Goal: Task Accomplishment & Management: Manage account settings

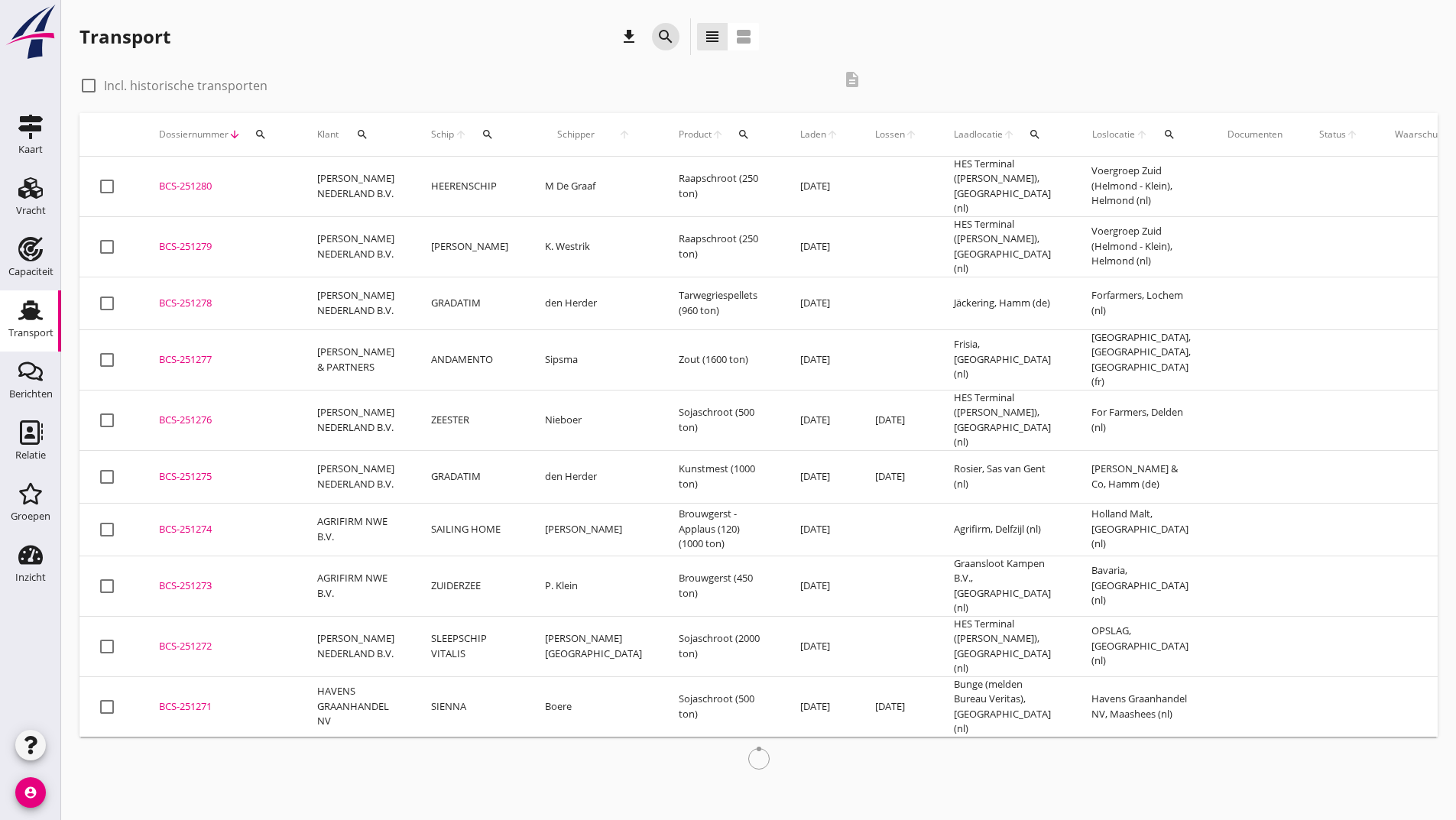
click at [663, 38] on icon "search" at bounding box center [665, 36] width 19 height 19
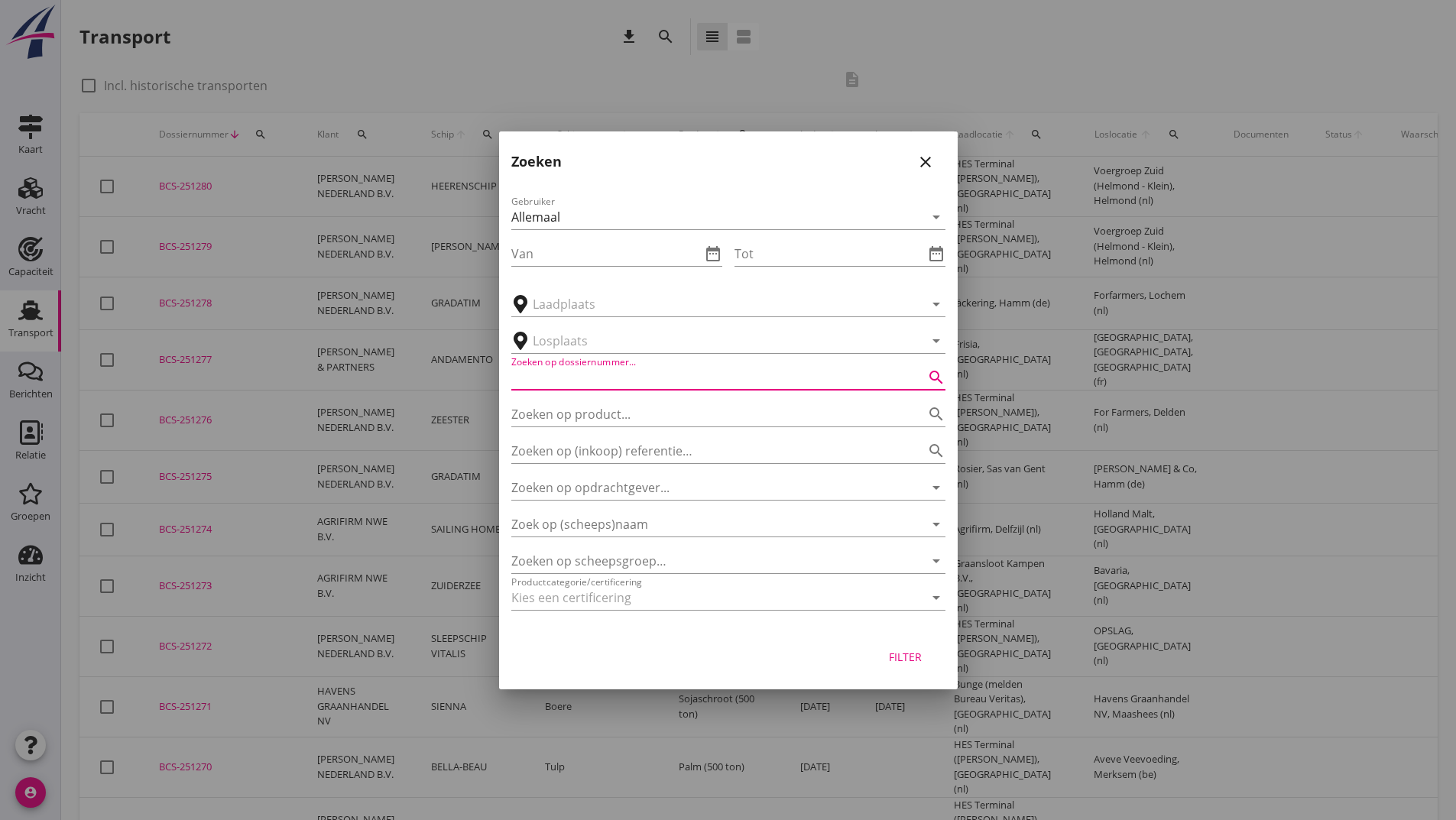
click at [639, 378] on input "Zoeken op dossiernummer..." at bounding box center [707, 378] width 391 height 25
type input "251222"
click at [898, 662] on div "Filter" at bounding box center [905, 657] width 43 height 16
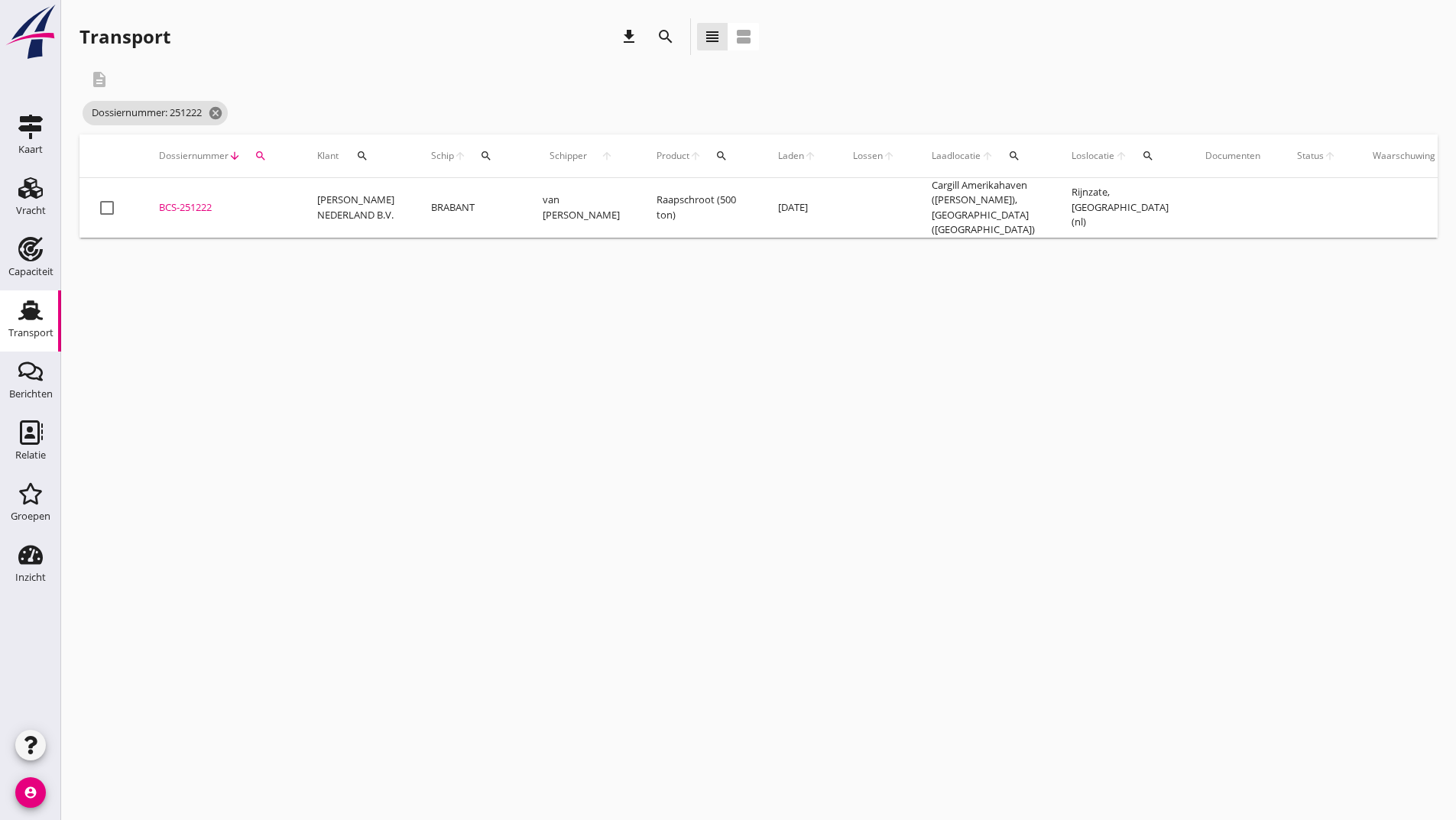
click at [203, 206] on div "BCS-251222" at bounding box center [220, 207] width 122 height 15
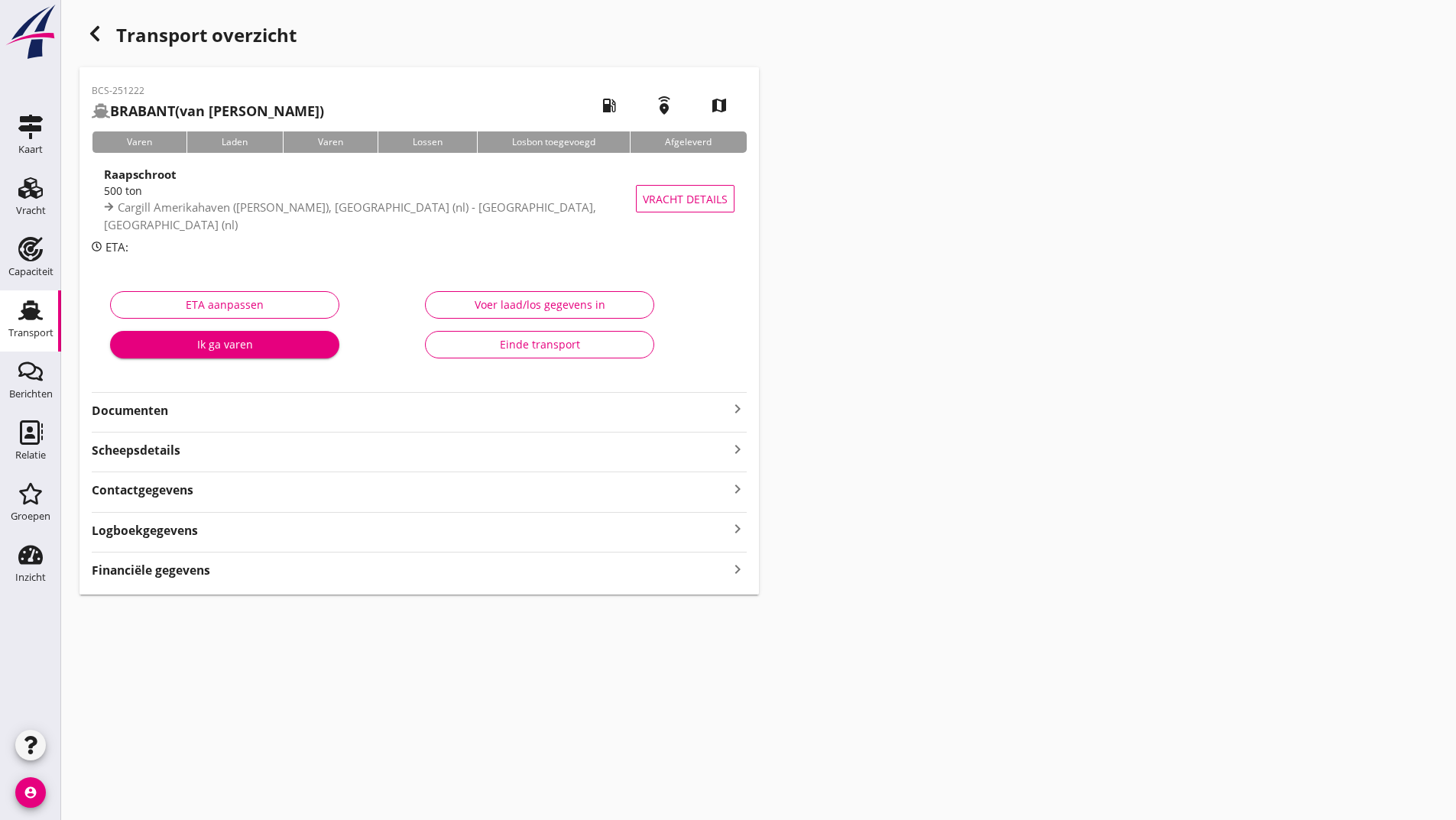
click at [163, 410] on strong "Documenten" at bounding box center [410, 411] width 637 height 18
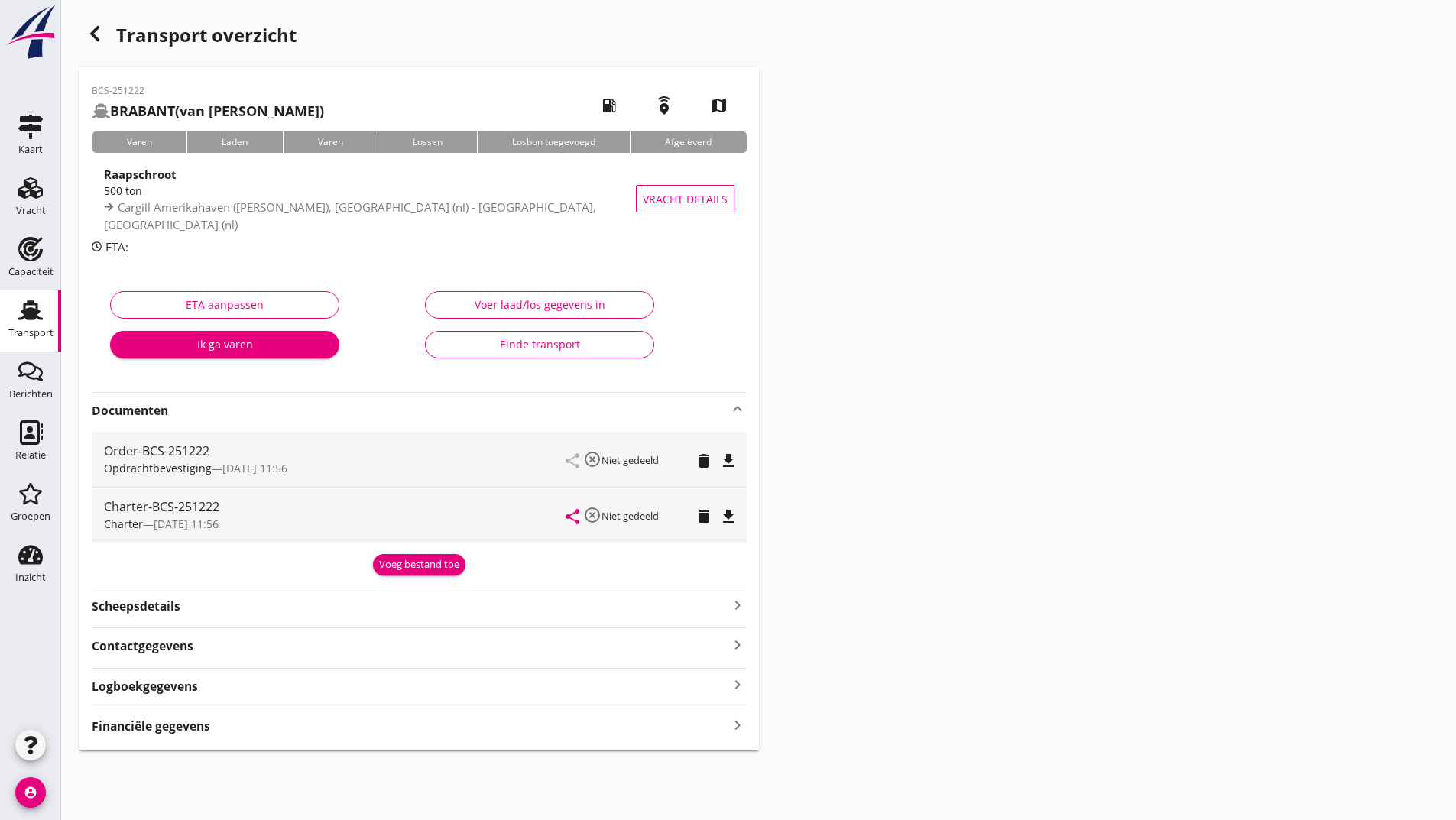
click at [425, 563] on div "Voeg bestand toe" at bounding box center [419, 564] width 80 height 15
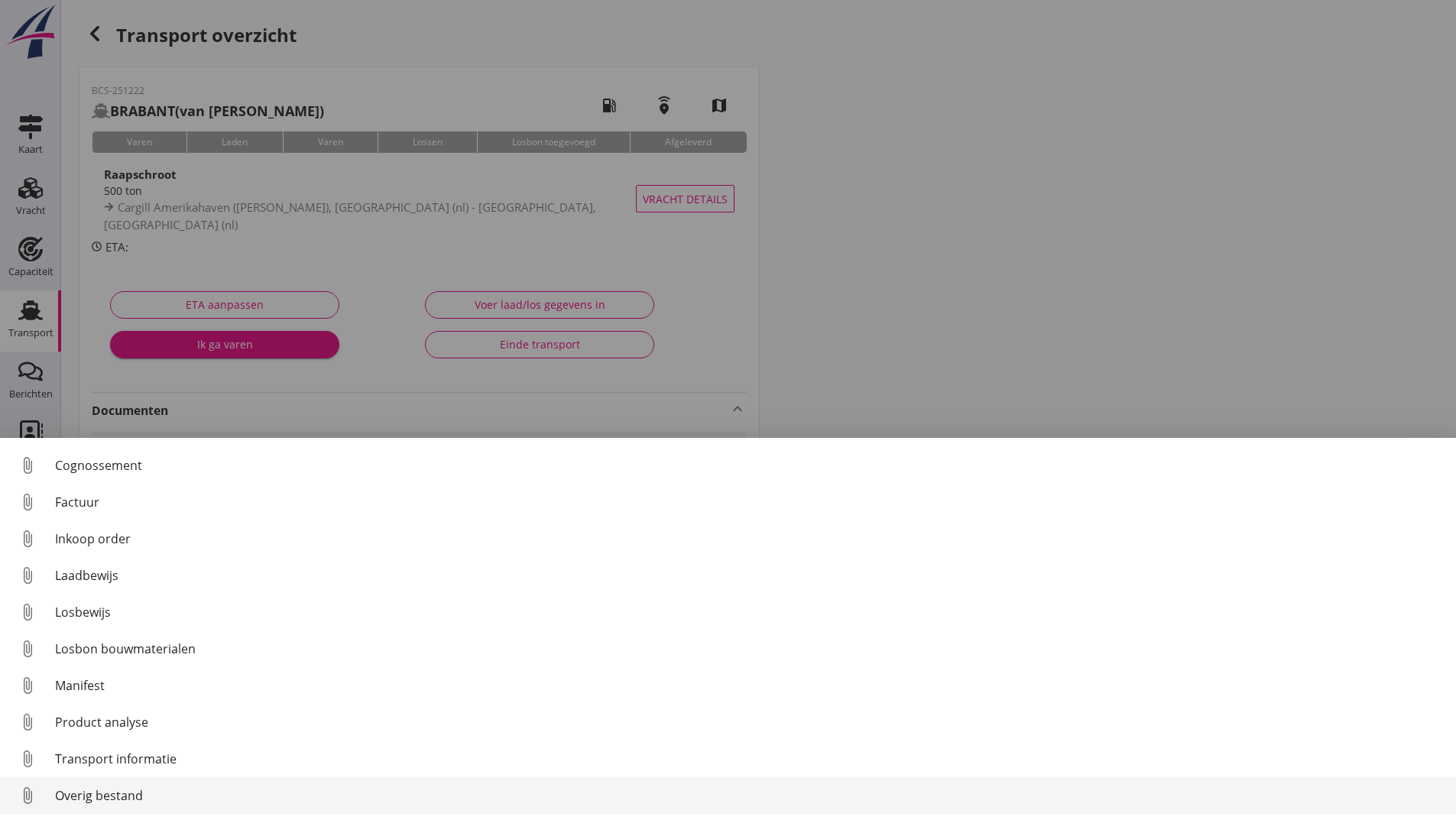
scroll to position [107, 0]
click at [137, 800] on div "Overig bestand" at bounding box center [750, 795] width 1389 height 19
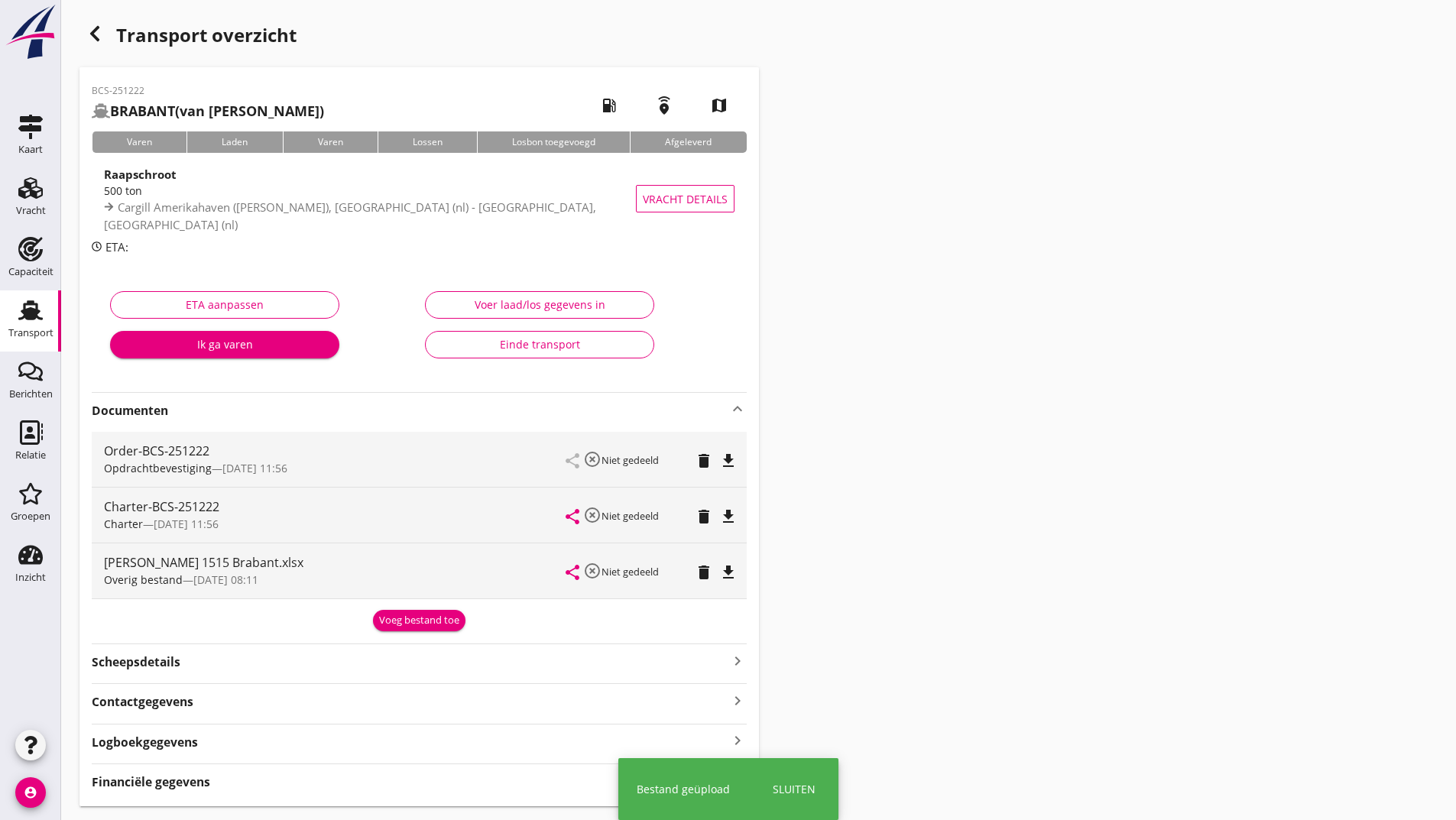
click at [399, 617] on div "Voeg bestand toe" at bounding box center [419, 620] width 80 height 15
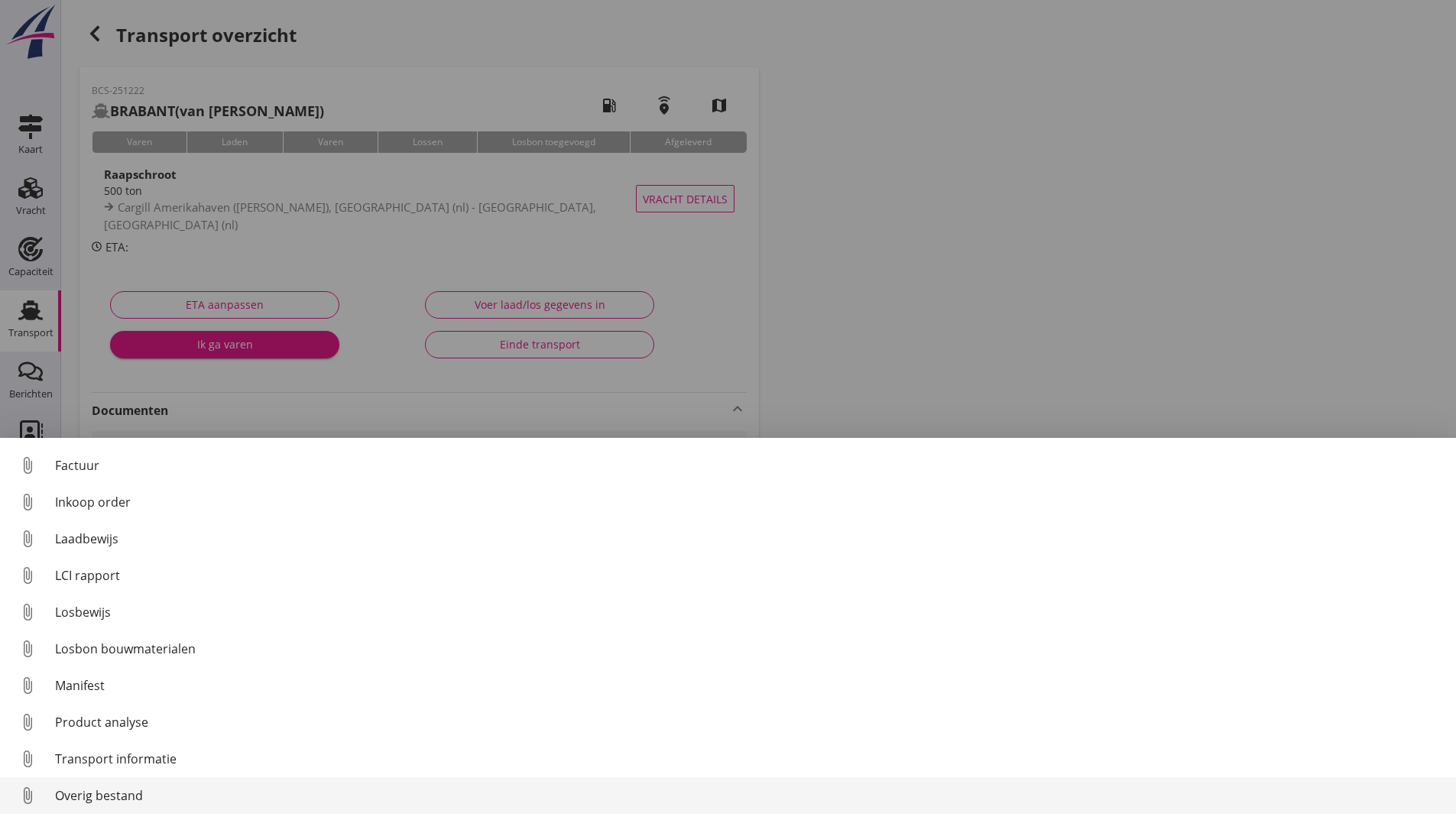
click at [111, 801] on div "Overig bestand" at bounding box center [750, 795] width 1389 height 19
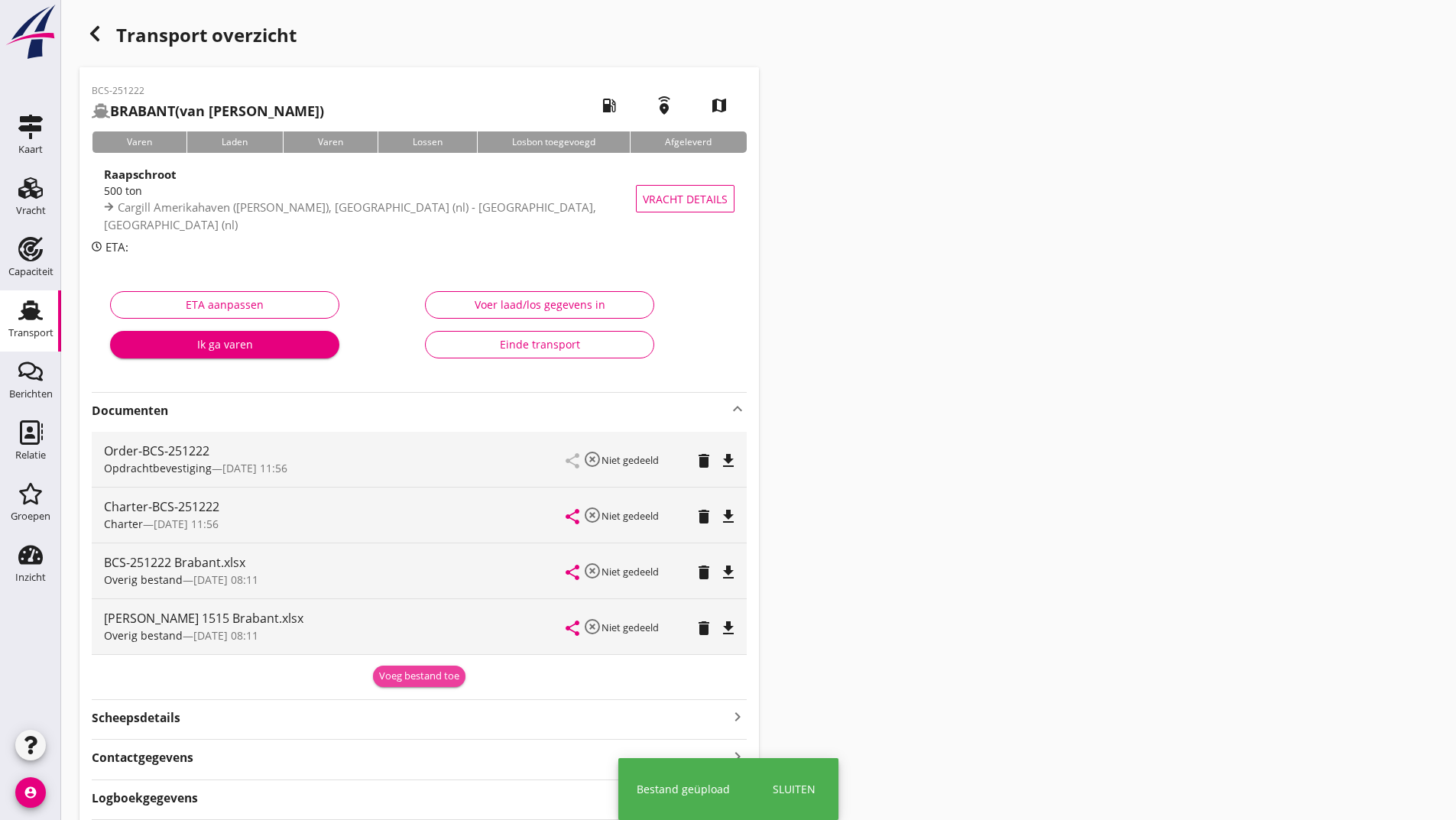
click at [414, 671] on div "Voeg bestand toe" at bounding box center [419, 676] width 80 height 15
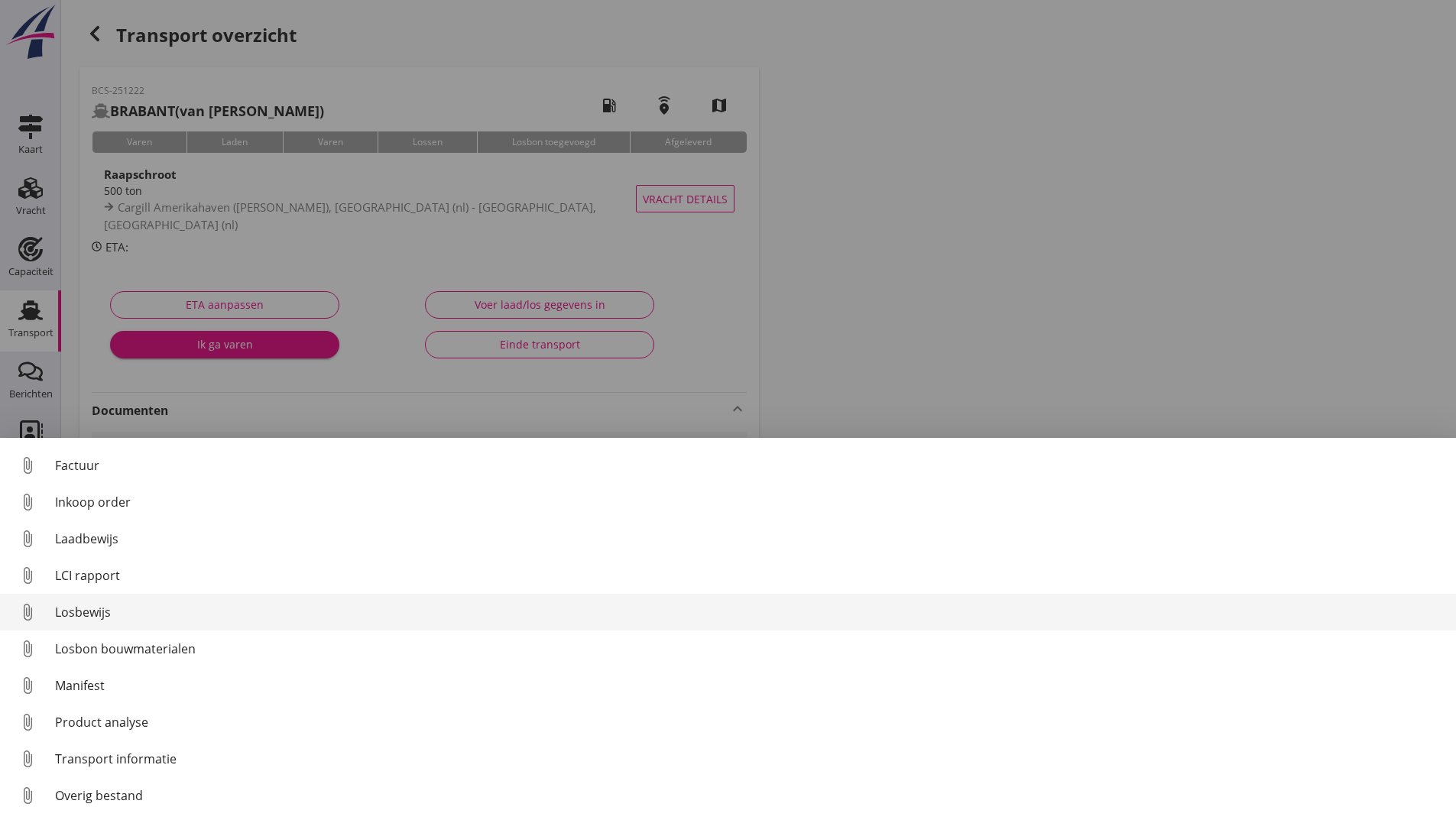
click at [104, 617] on div "Losbewijs" at bounding box center [750, 612] width 1389 height 19
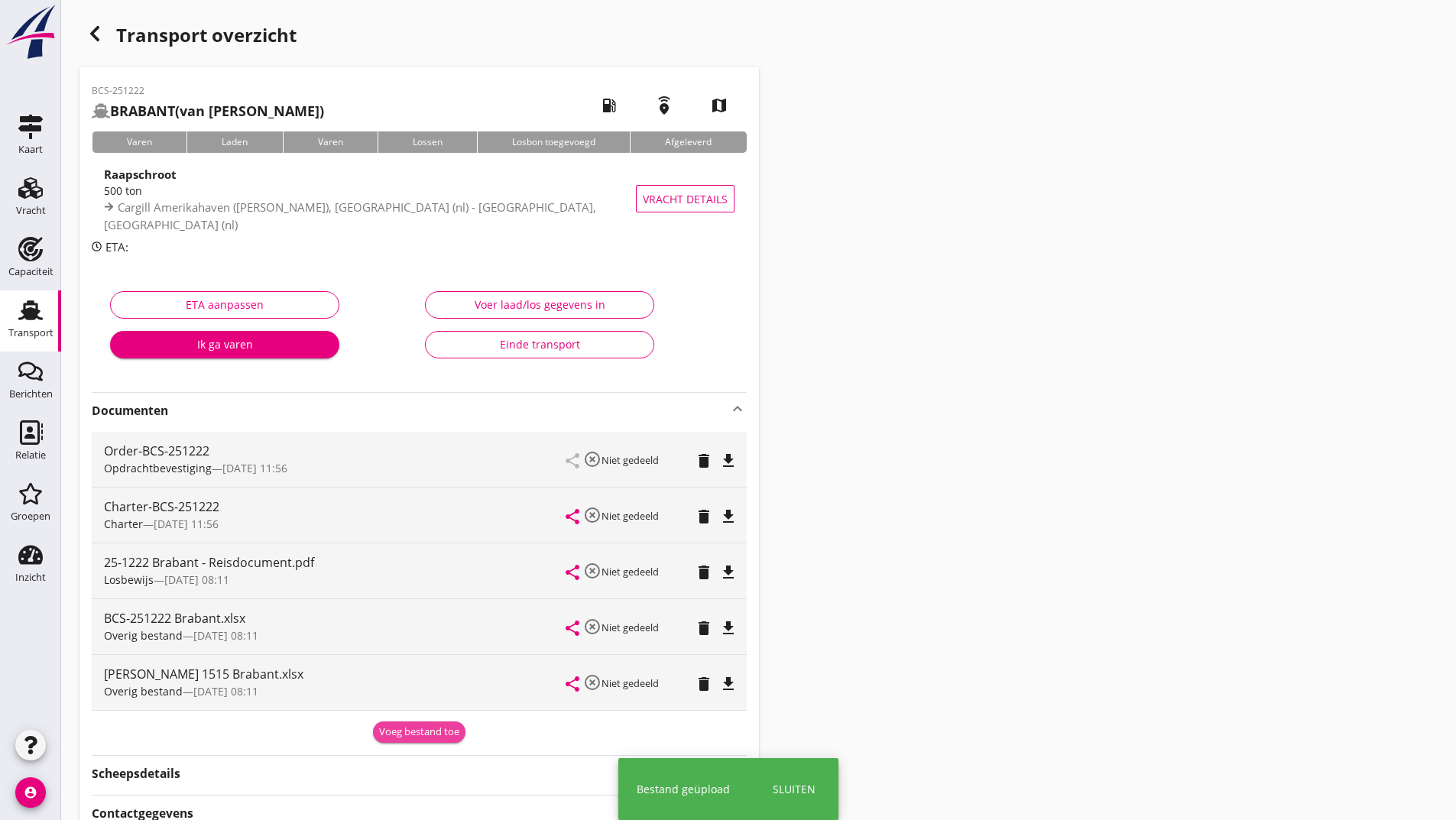
click at [416, 729] on div "Voeg bestand toe" at bounding box center [419, 732] width 80 height 15
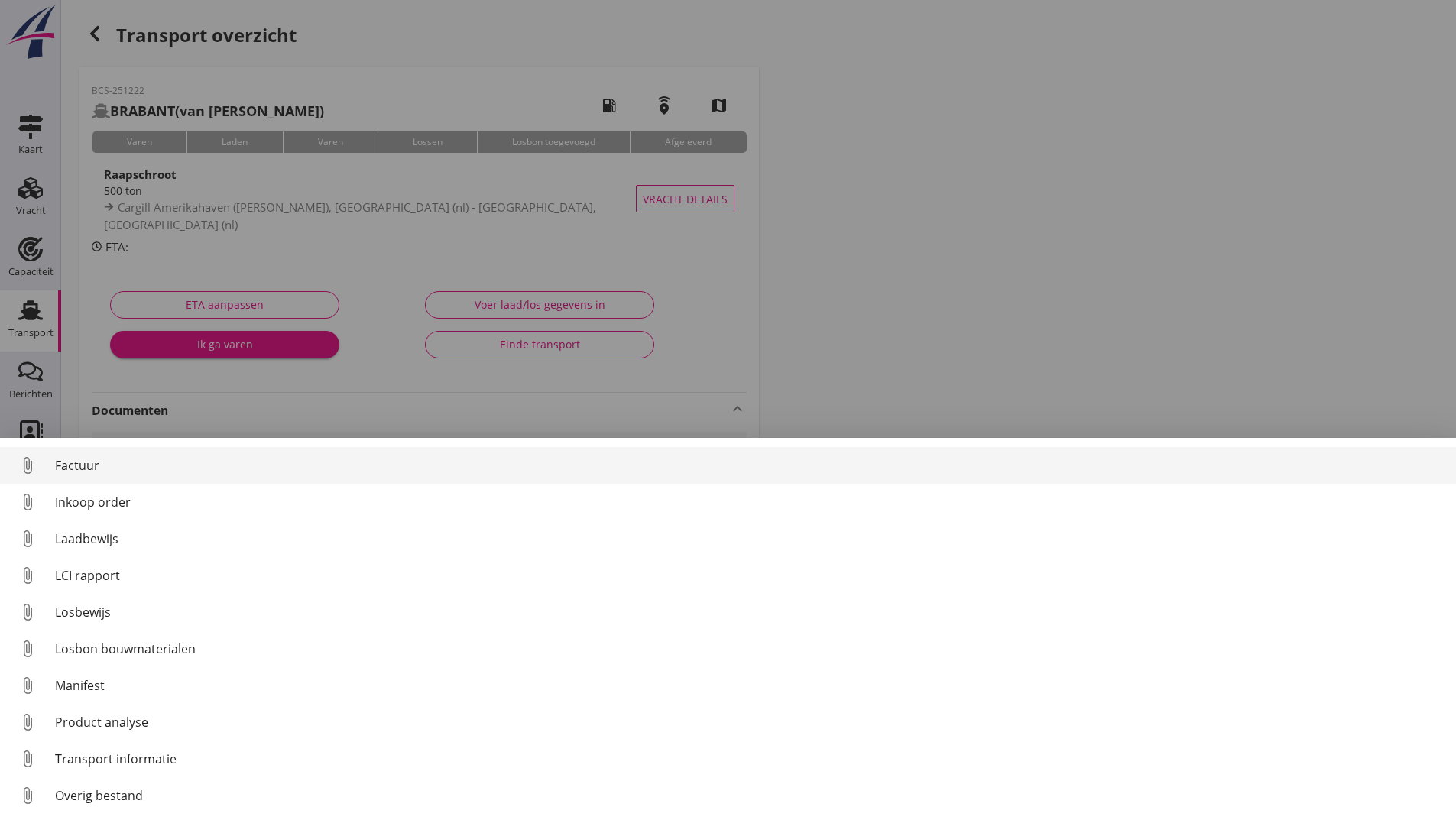
click at [90, 464] on div "Factuur" at bounding box center [750, 465] width 1389 height 19
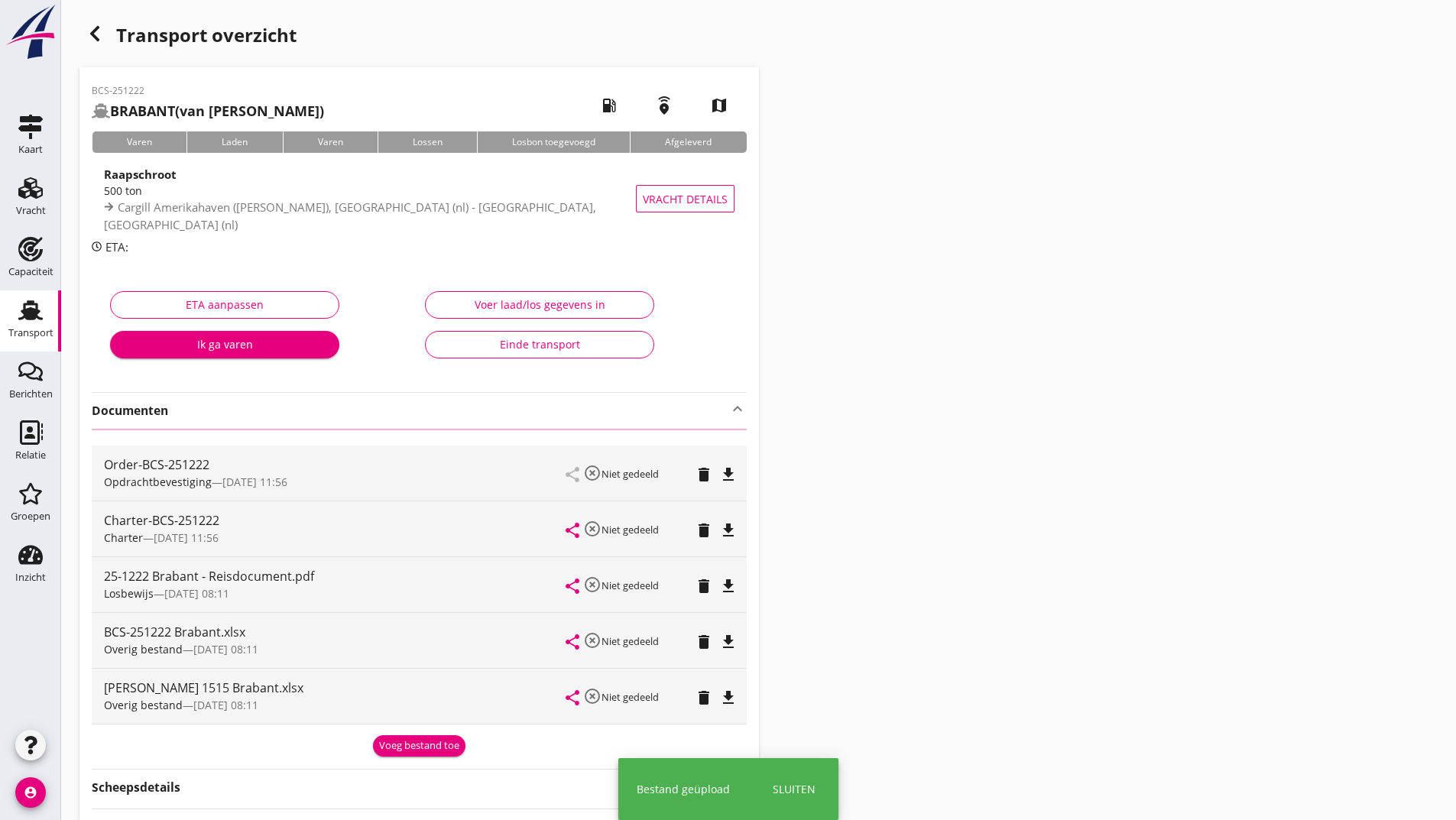
click at [98, 36] on icon "button" at bounding box center [94, 34] width 19 height 19
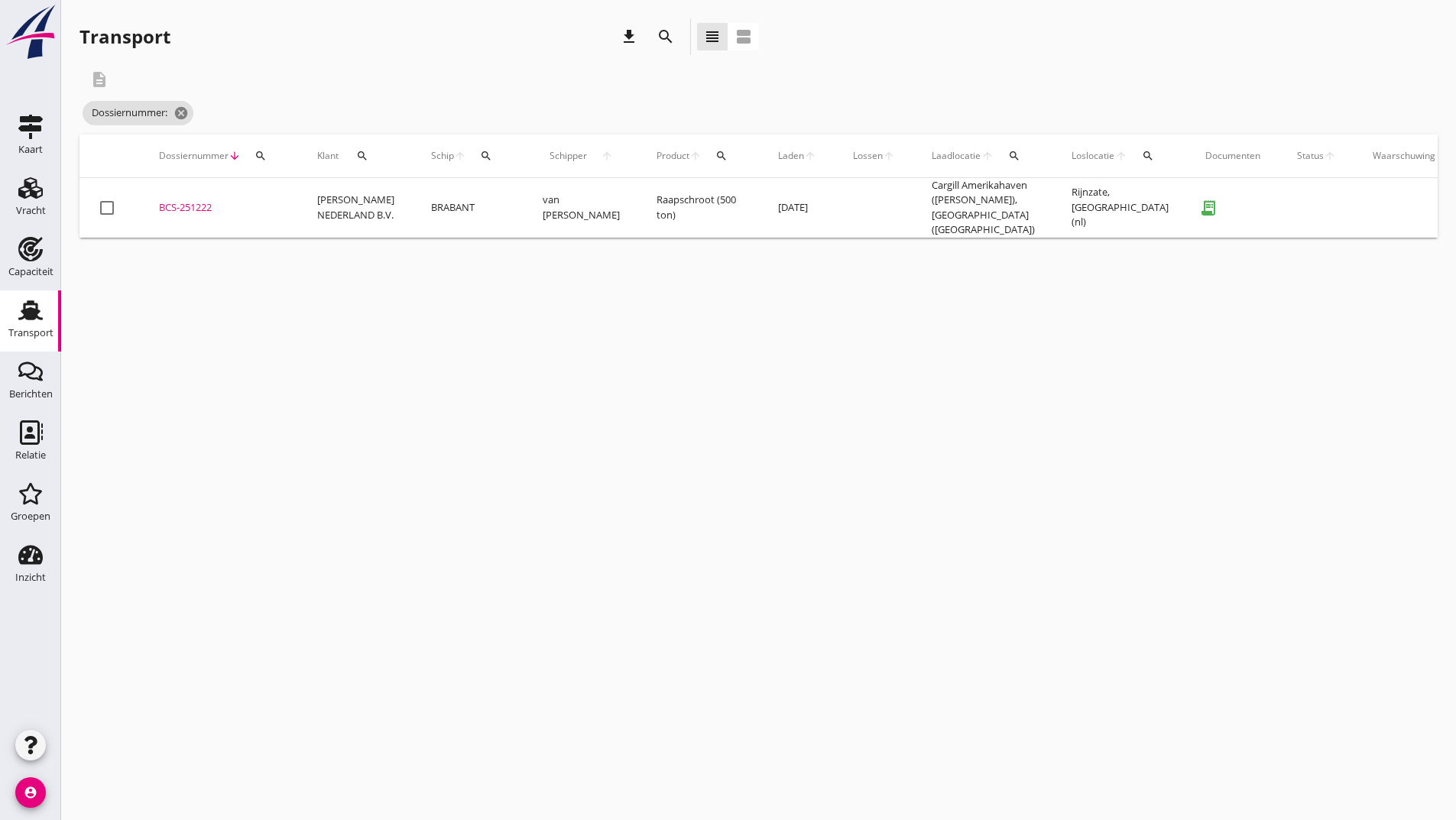
click at [660, 38] on icon "search" at bounding box center [665, 36] width 19 height 19
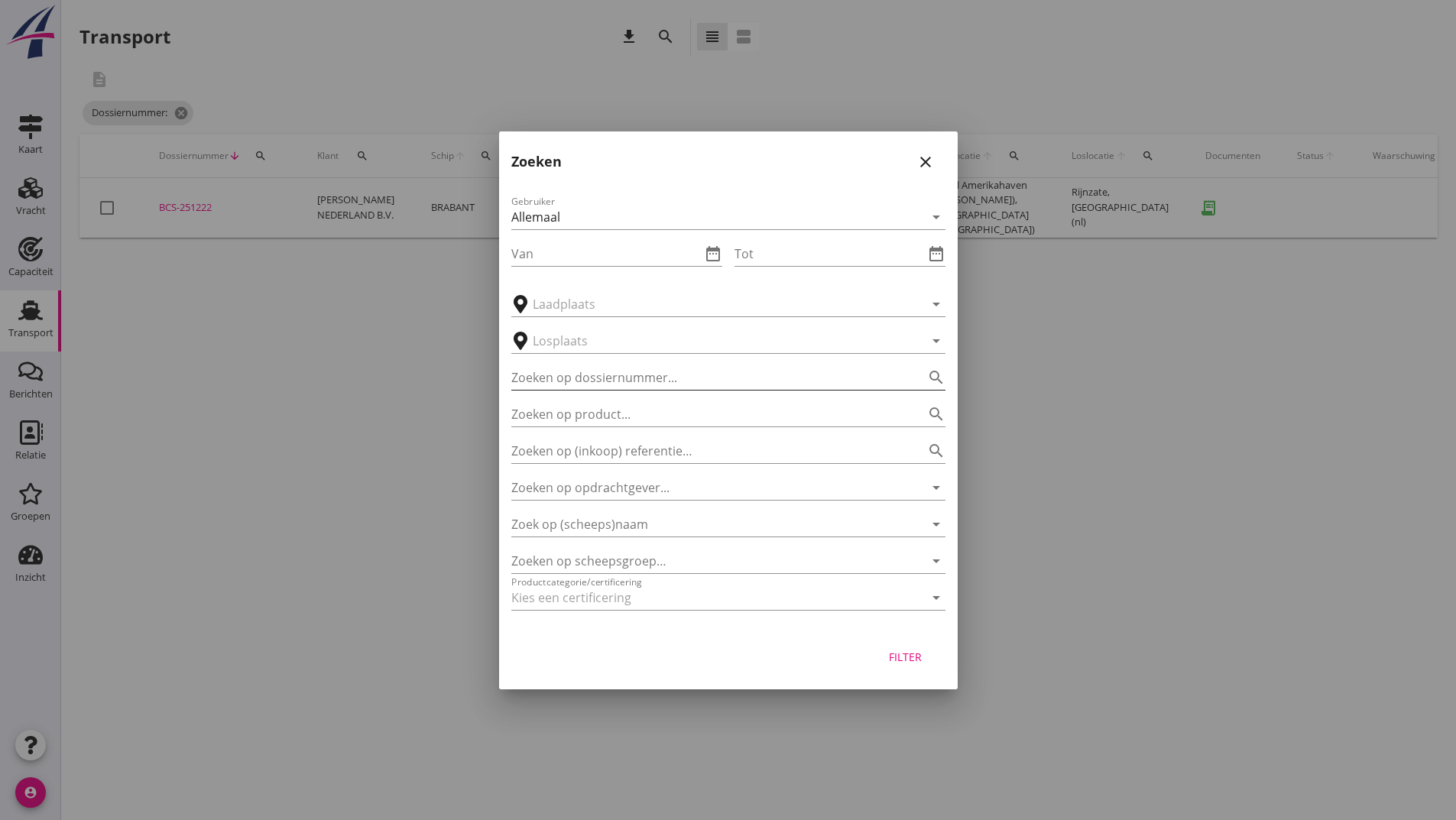
drag, startPoint x: 593, startPoint y: 382, endPoint x: 636, endPoint y: 380, distance: 43.0
click at [593, 382] on input "Zoeken op dossiernummer..." at bounding box center [707, 378] width 391 height 25
type input "251226"
click at [904, 649] on div "Filter" at bounding box center [905, 657] width 43 height 16
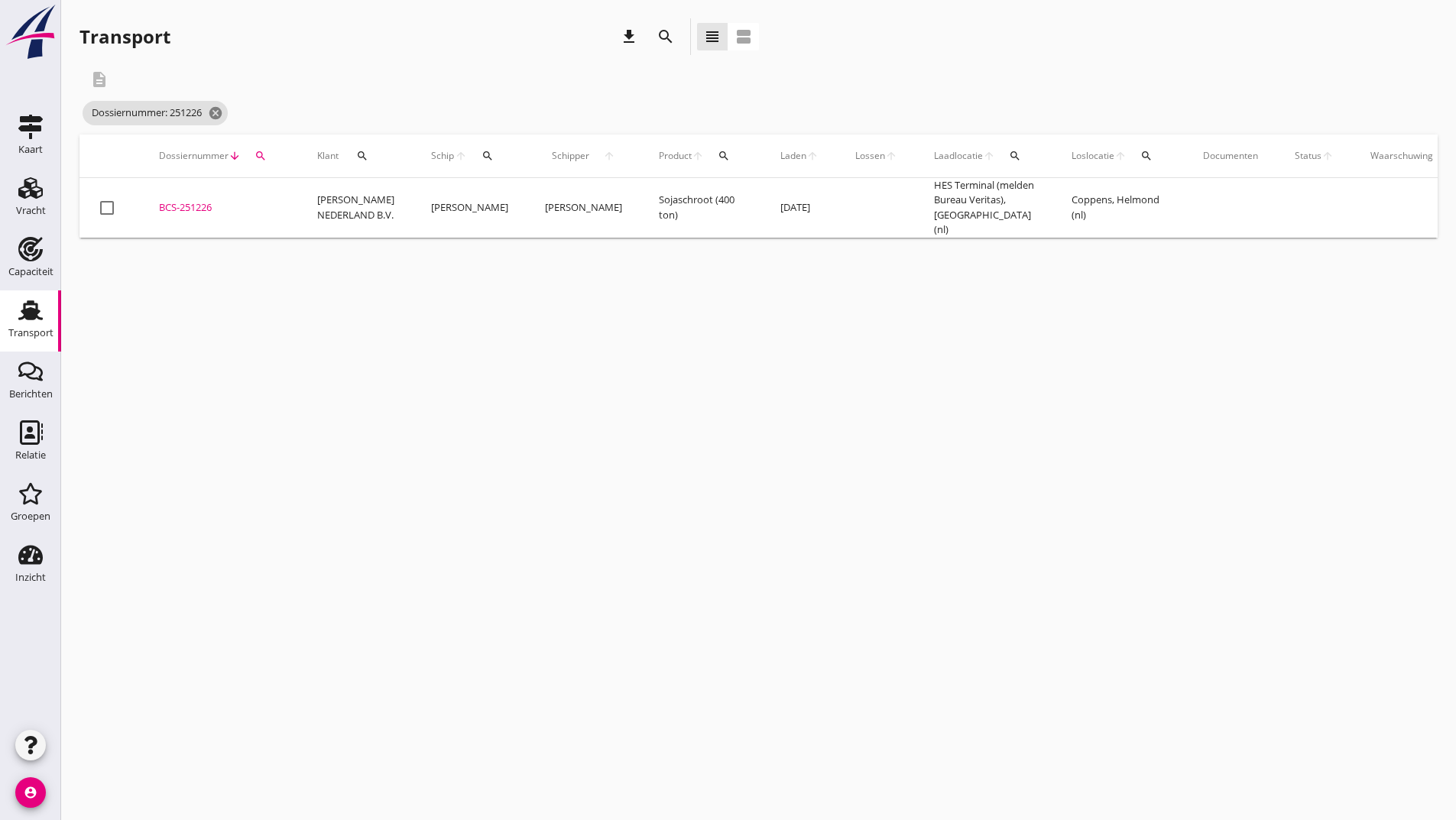
click at [205, 203] on div "BCS-251226" at bounding box center [220, 207] width 122 height 15
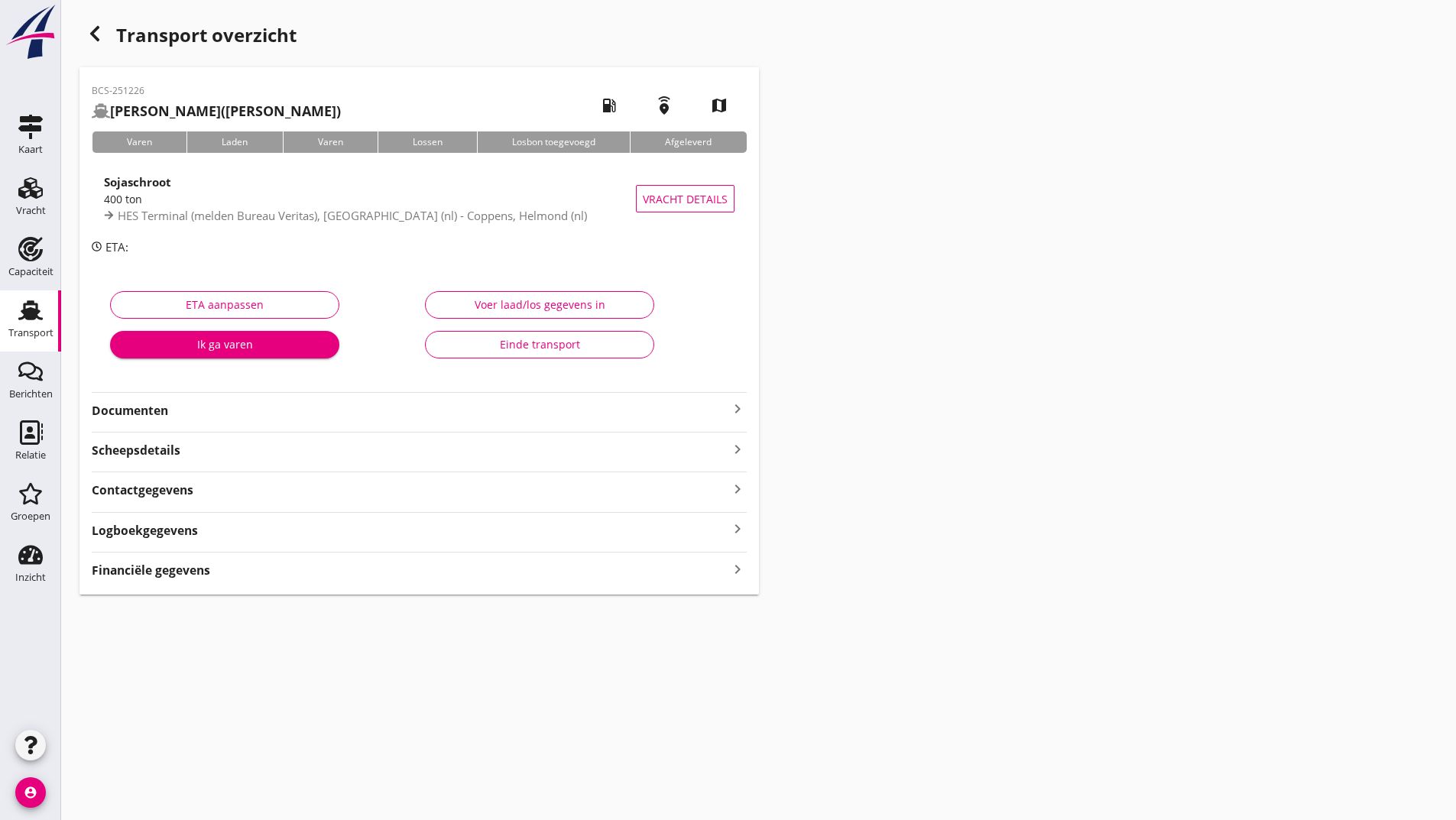
drag, startPoint x: 160, startPoint y: 413, endPoint x: 184, endPoint y: 419, distance: 24.7
click at [165, 414] on strong "Documenten" at bounding box center [410, 411] width 637 height 18
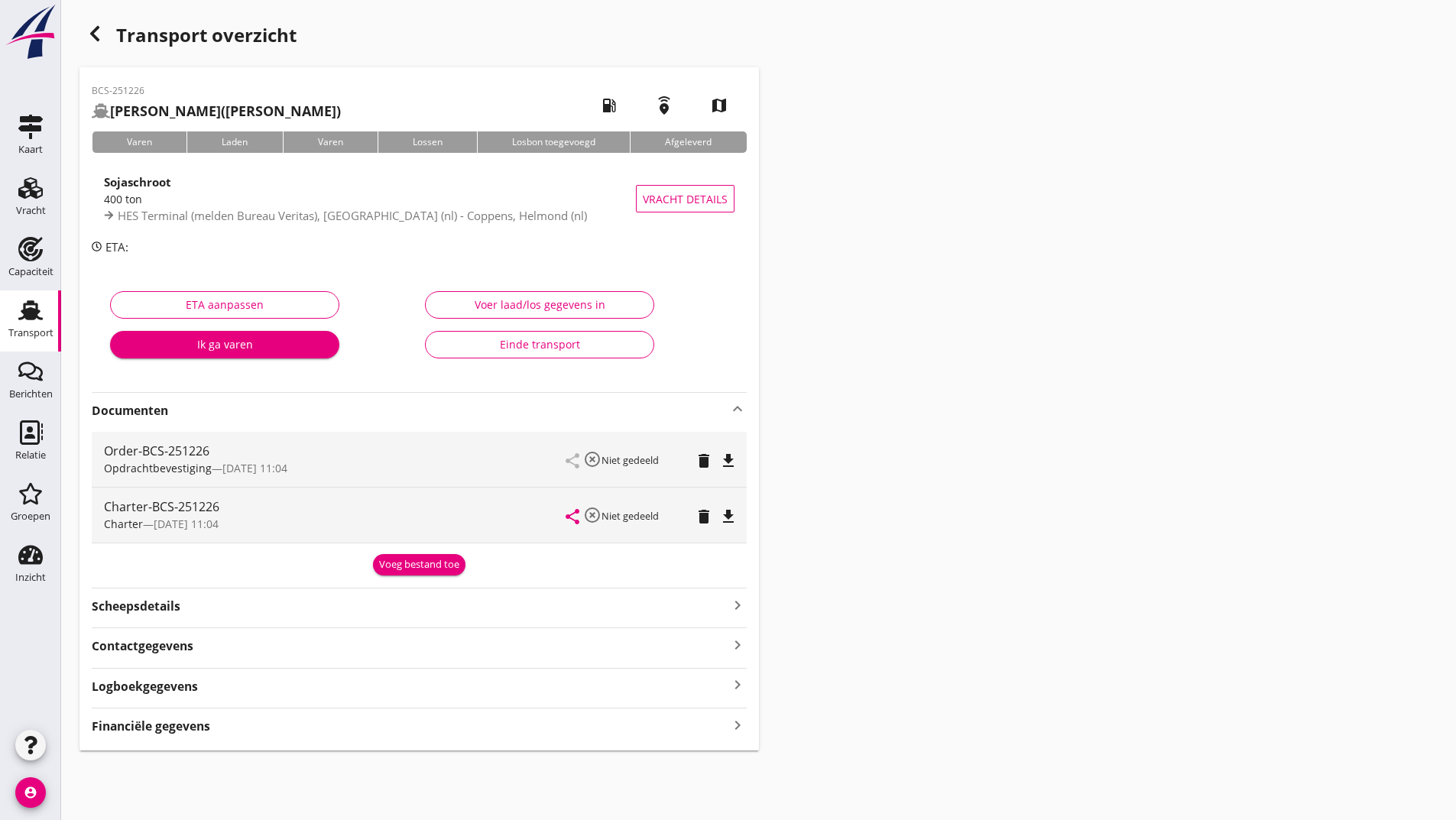
click at [403, 563] on div "Voeg bestand toe" at bounding box center [419, 564] width 80 height 15
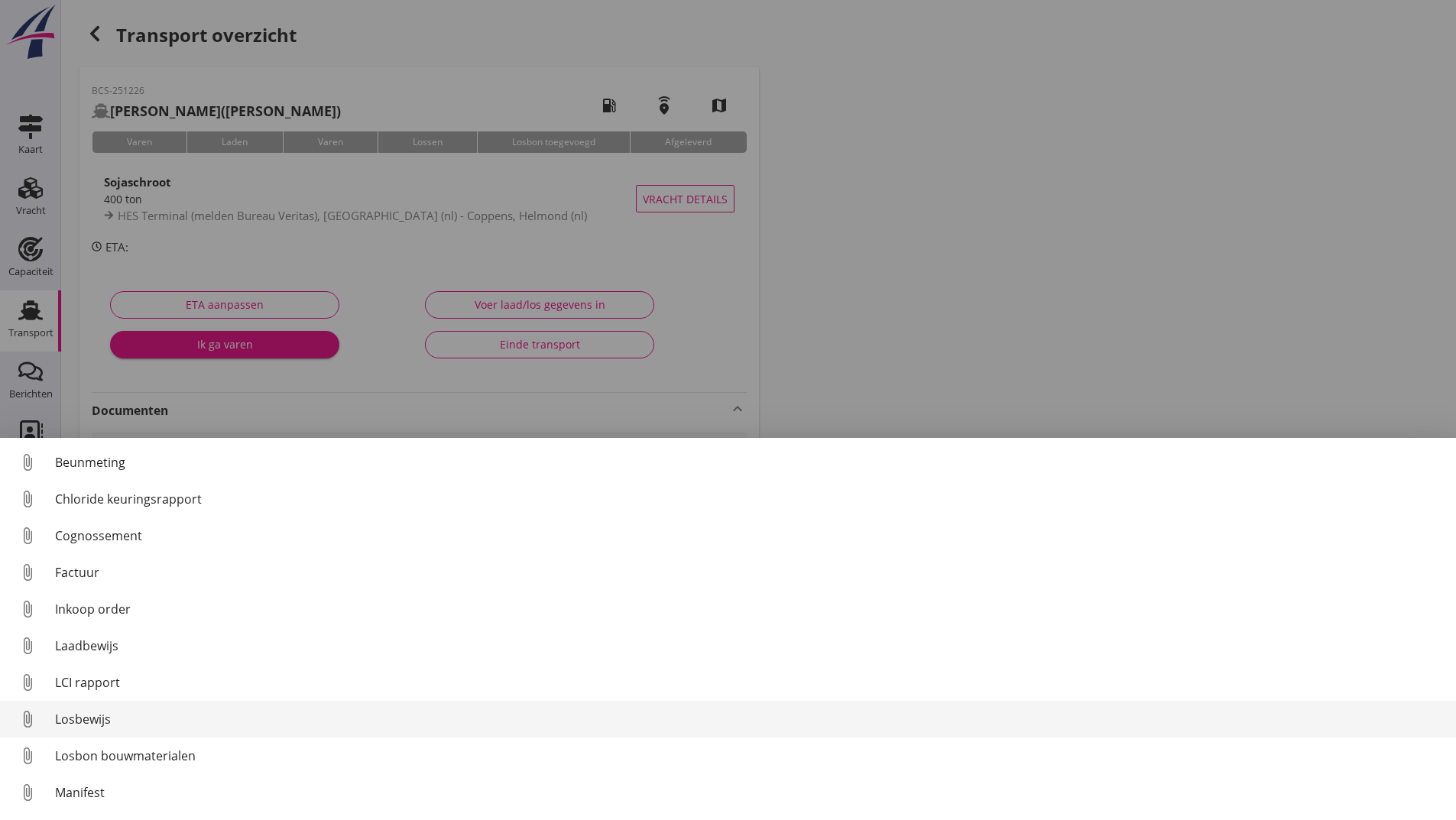
click at [99, 720] on div "Losbewijs" at bounding box center [750, 719] width 1389 height 19
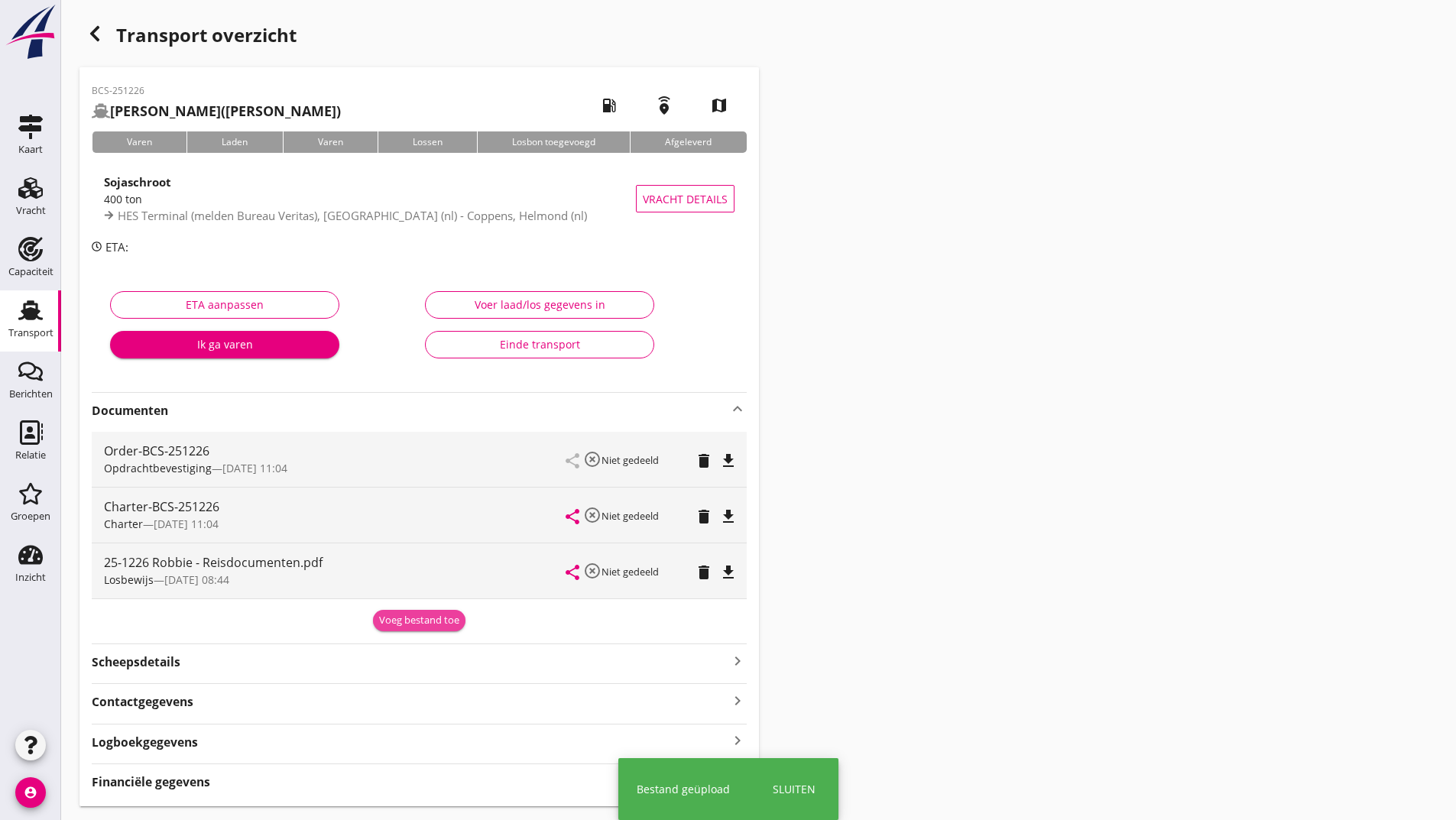
click at [397, 624] on div "Voeg bestand toe" at bounding box center [419, 620] width 80 height 15
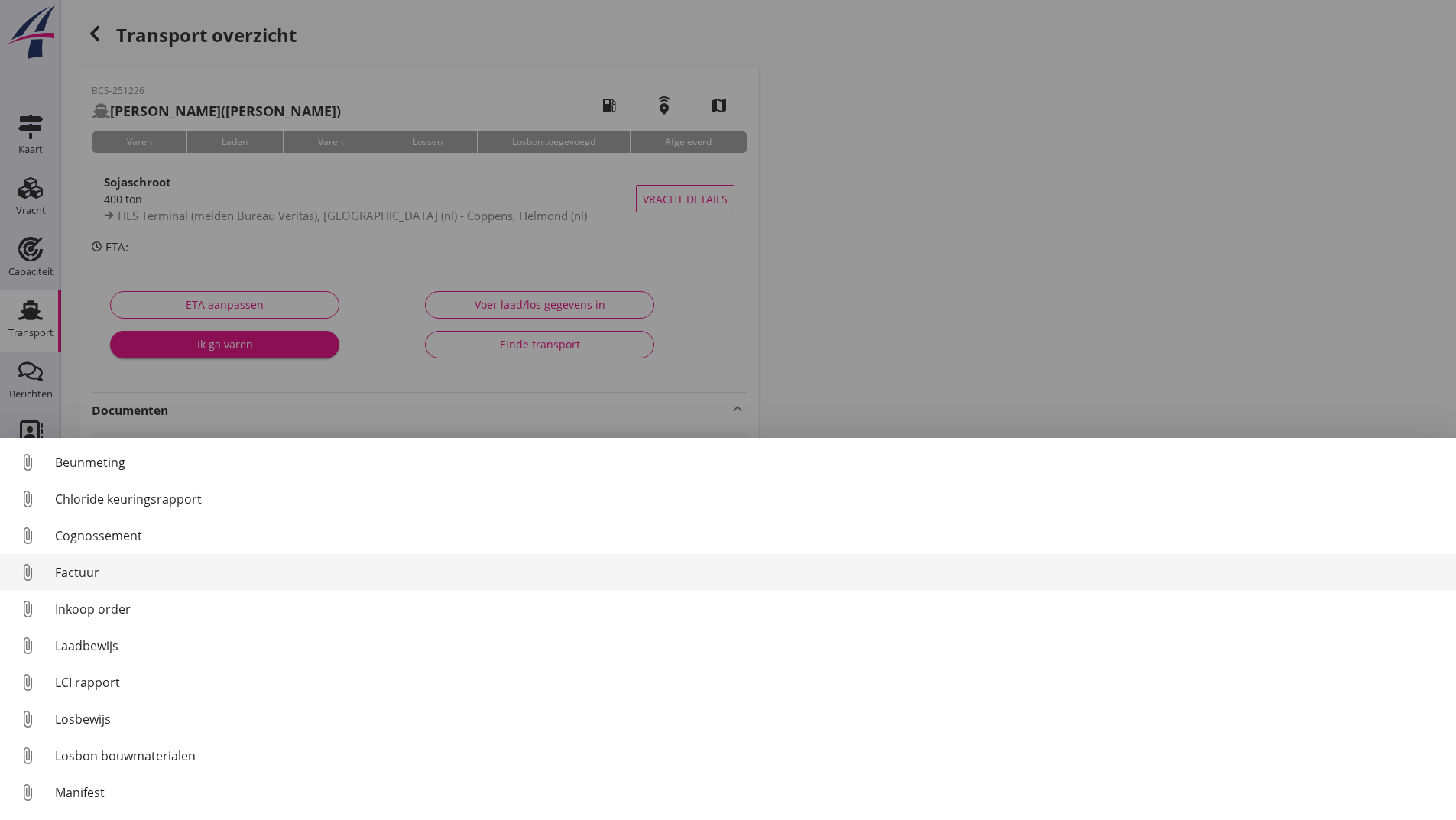
click at [95, 568] on div "Factuur" at bounding box center [750, 572] width 1389 height 19
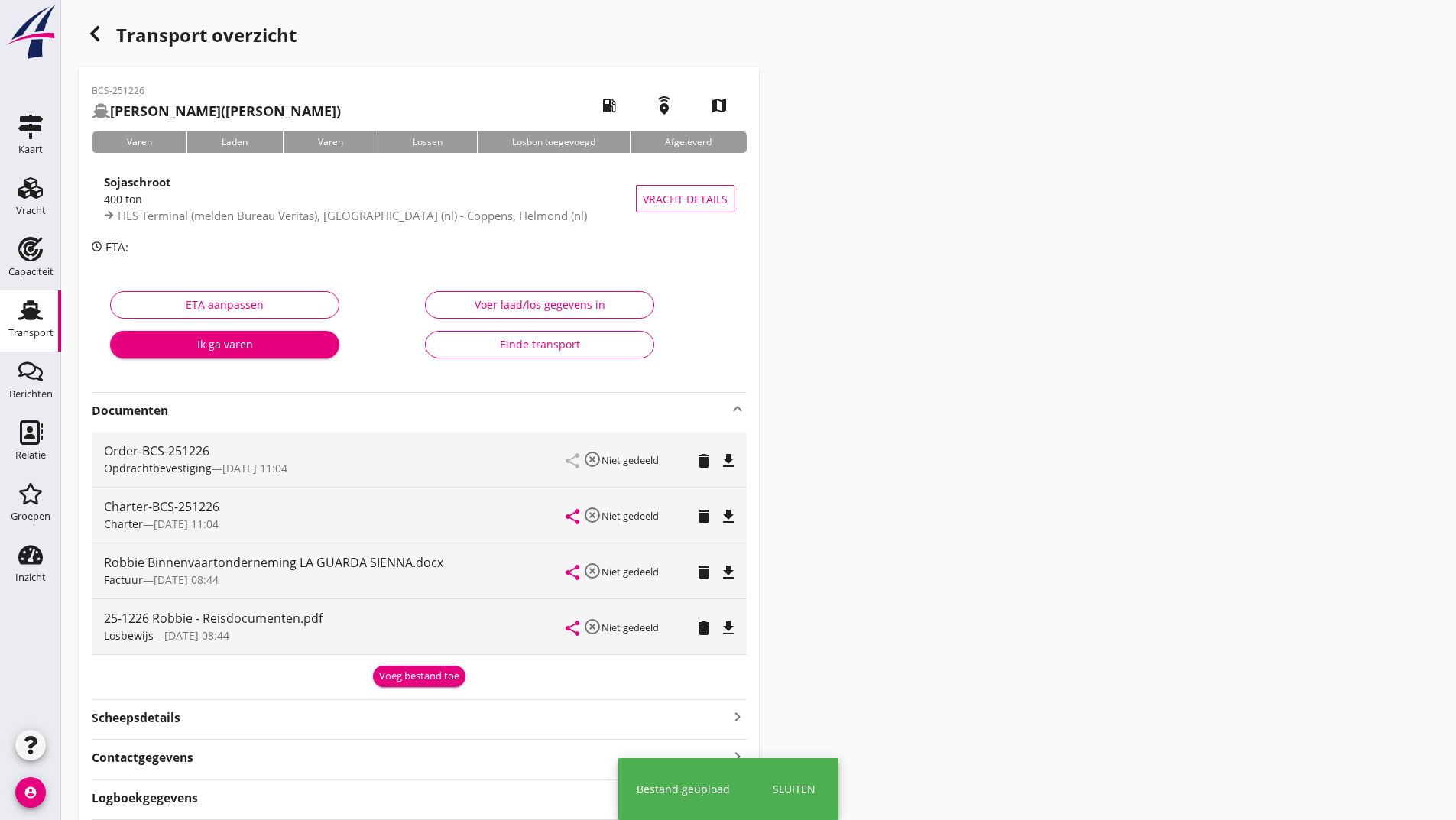
click at [411, 678] on div "Voeg bestand toe" at bounding box center [419, 676] width 80 height 15
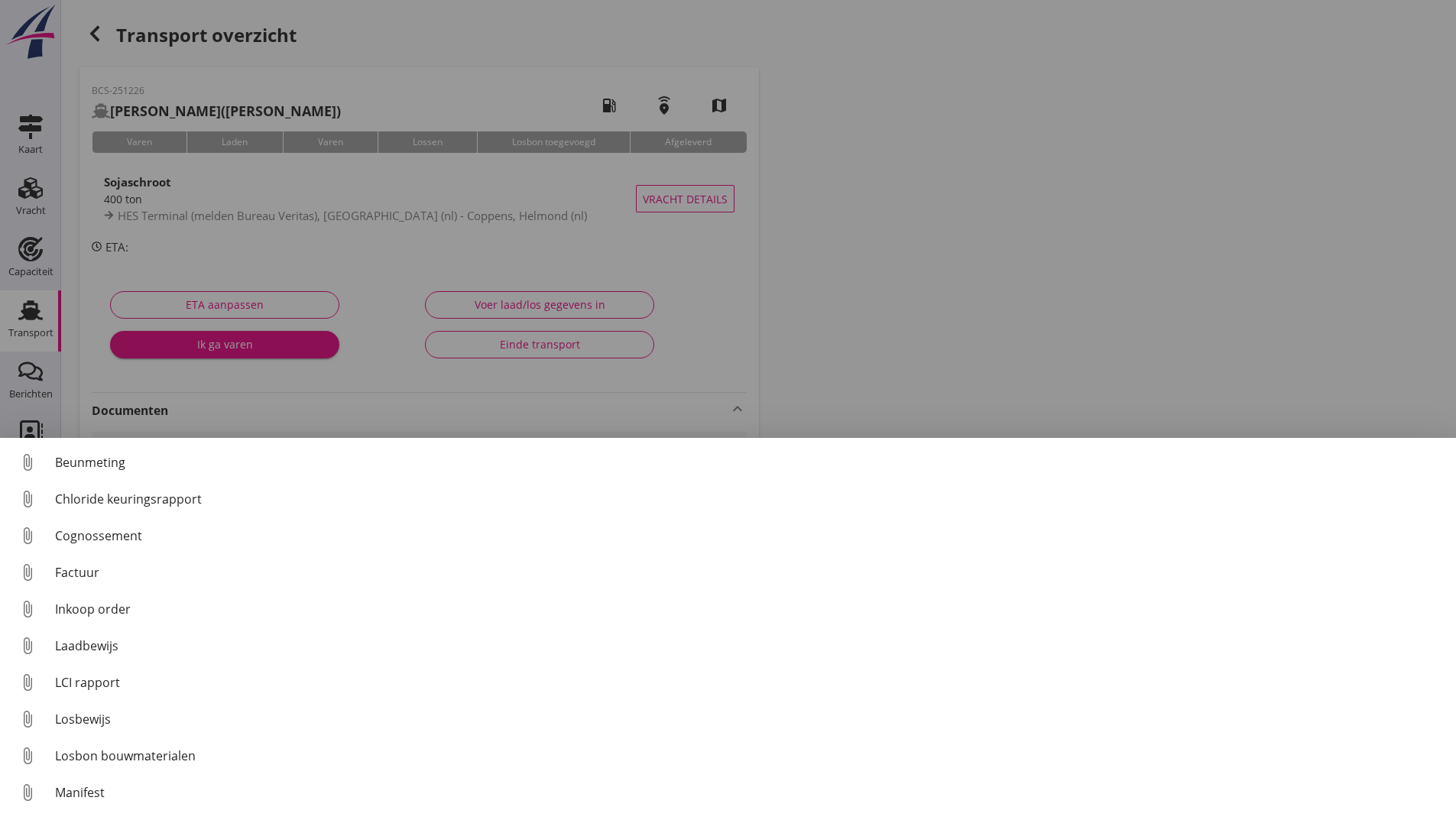
scroll to position [107, 0]
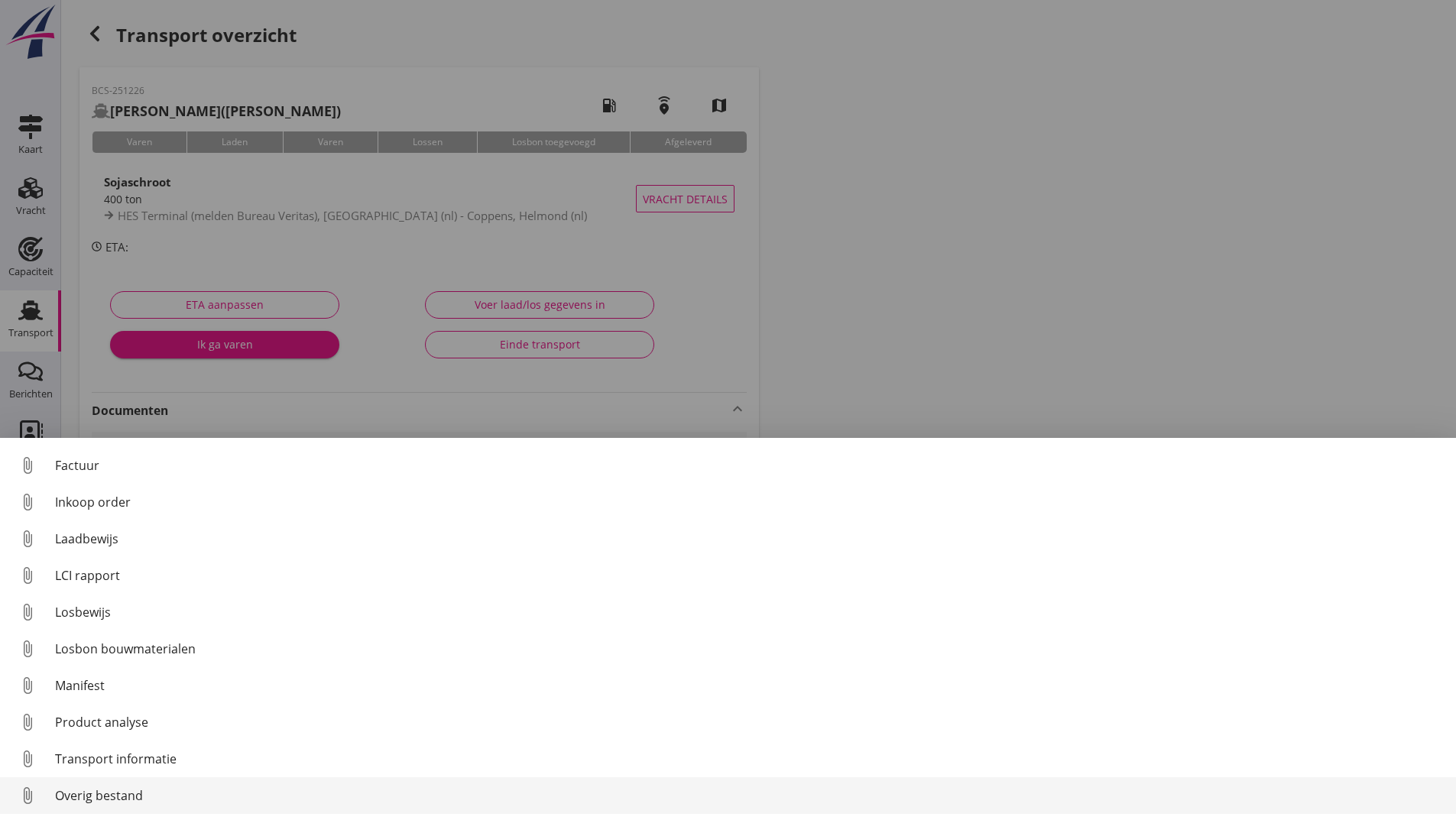
click at [120, 800] on div "Overig bestand" at bounding box center [750, 795] width 1389 height 19
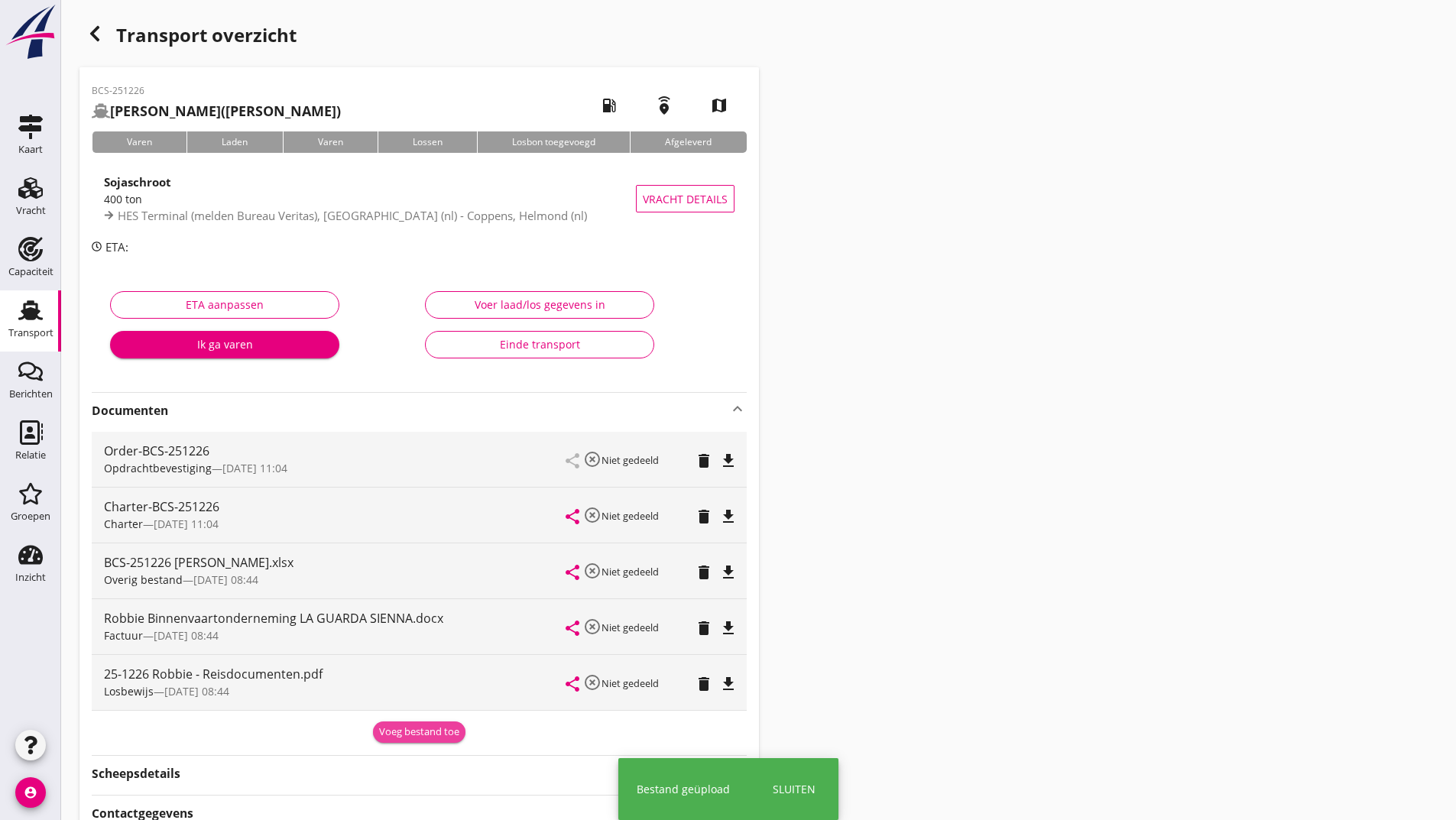
click at [414, 732] on div "Voeg bestand toe" at bounding box center [419, 732] width 80 height 15
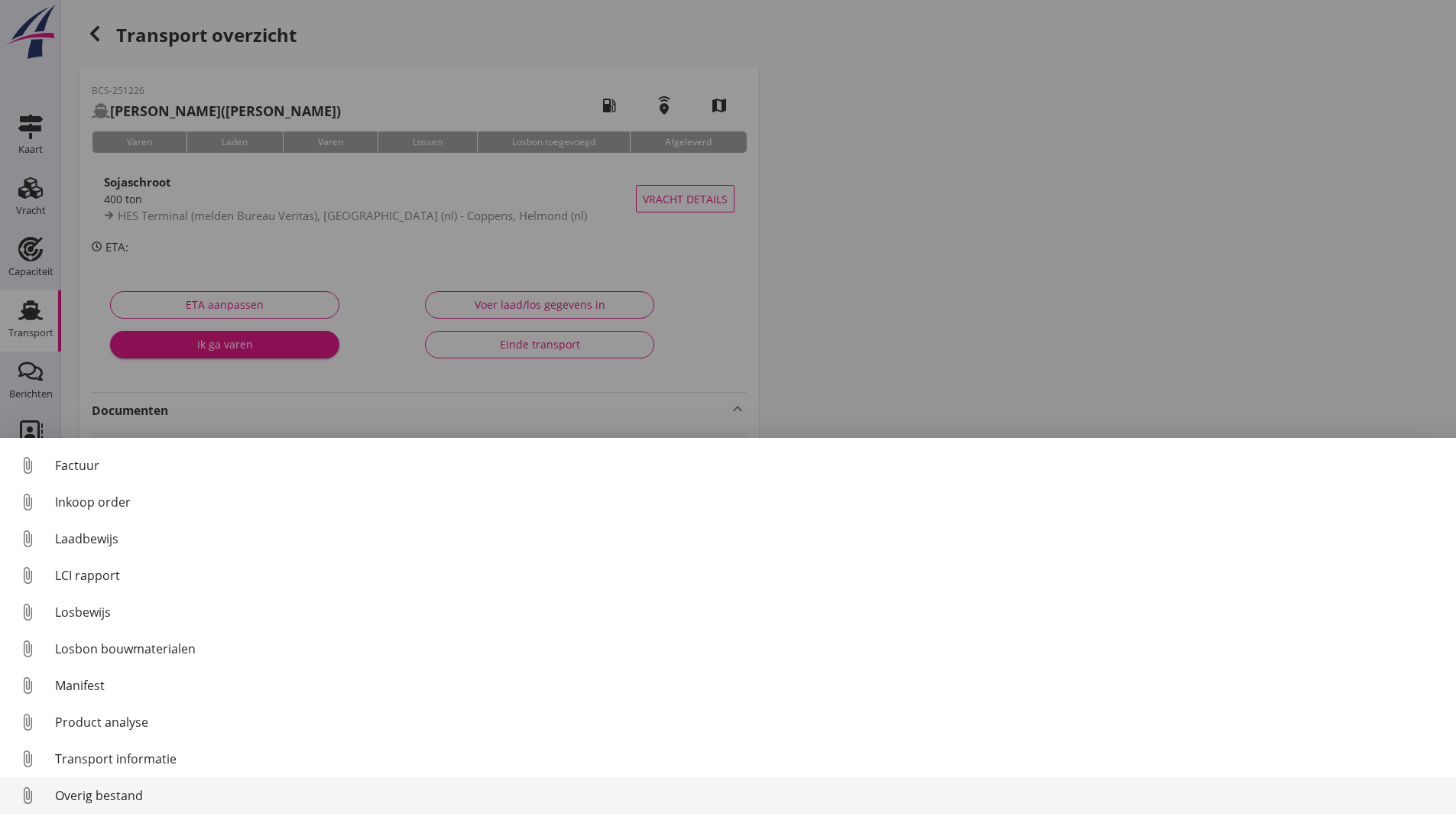
click at [139, 795] on div "Overig bestand" at bounding box center [750, 795] width 1389 height 19
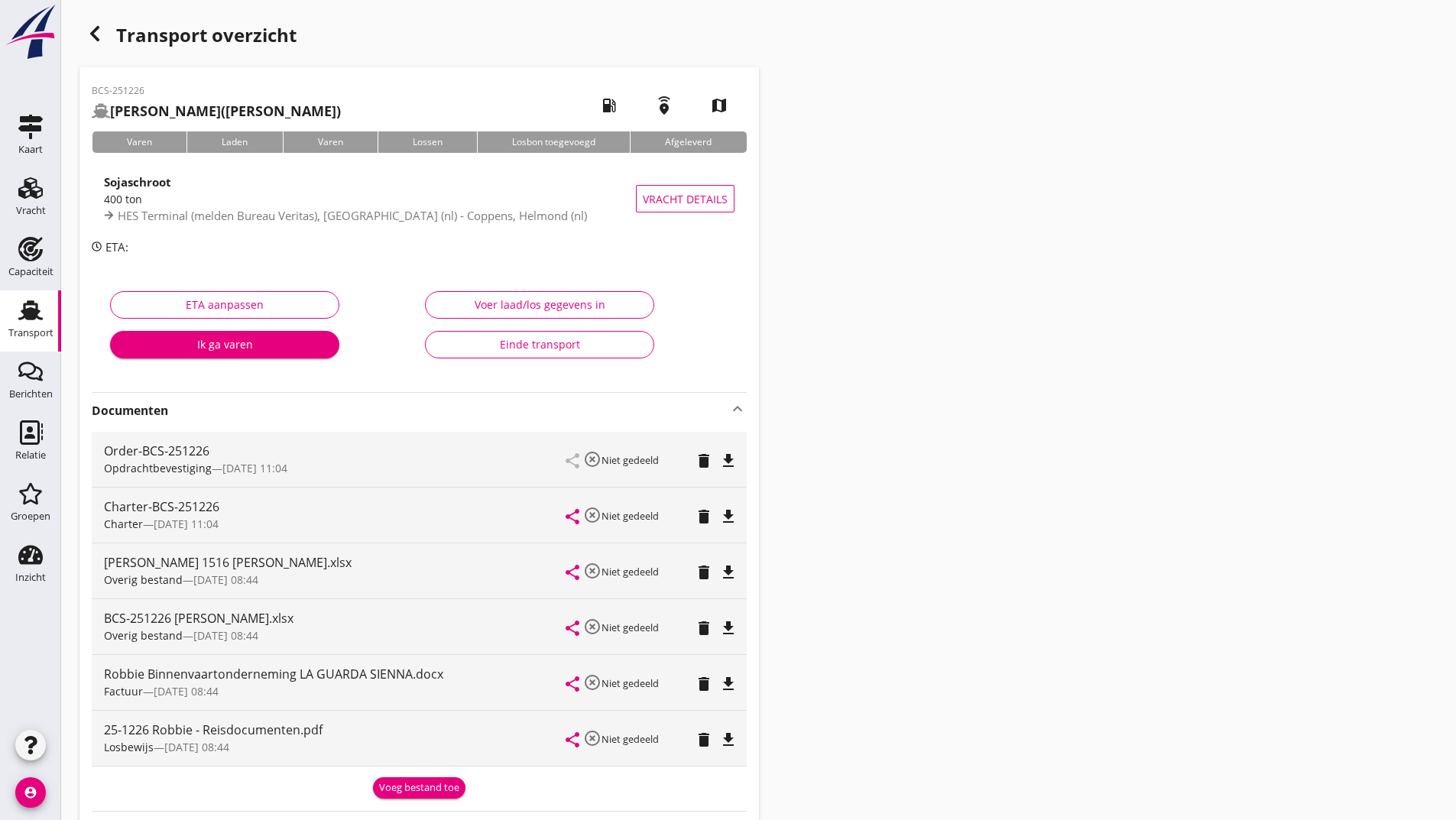
click at [104, 30] on div "button" at bounding box center [94, 34] width 30 height 30
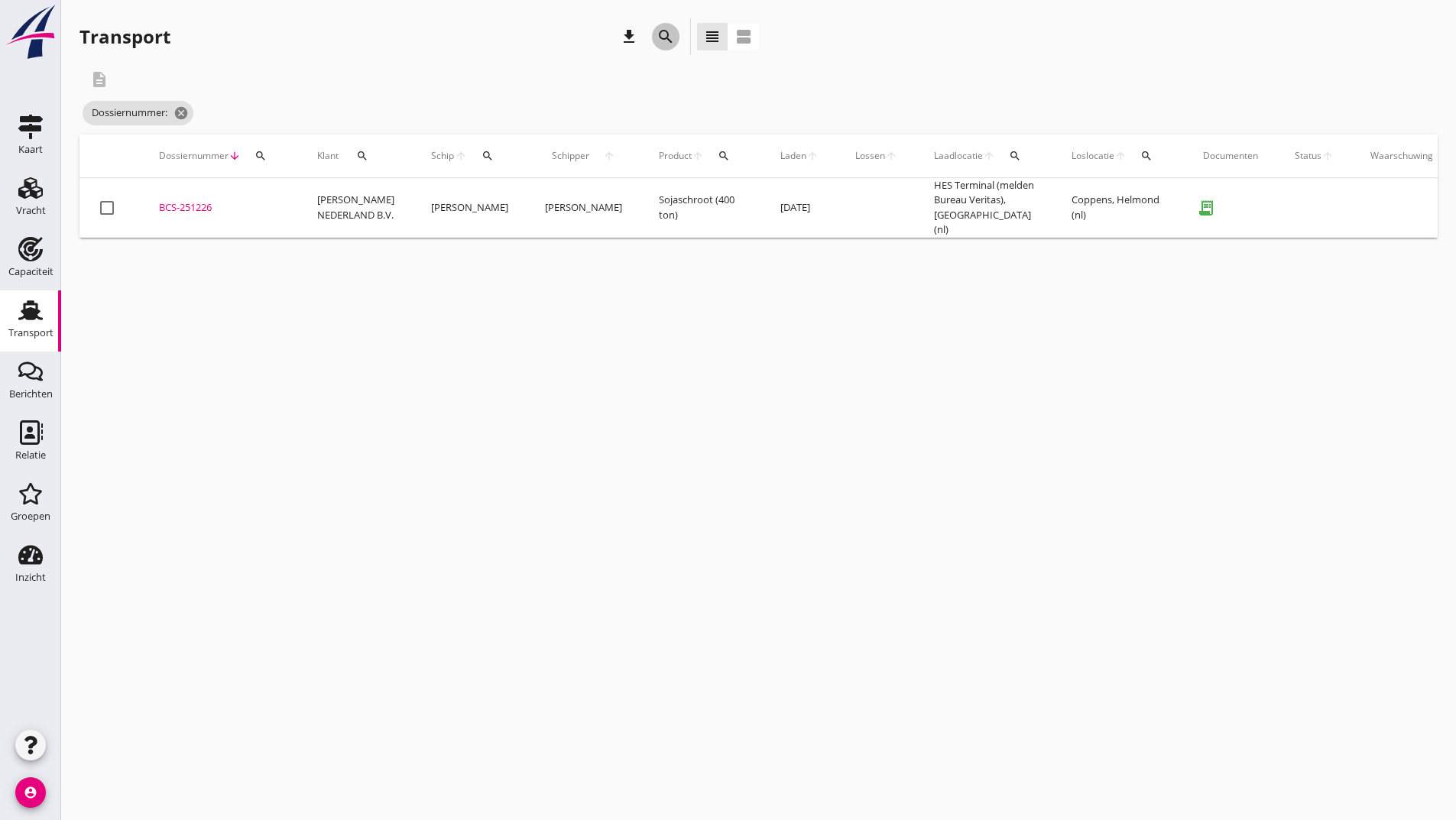
click at [663, 37] on icon "search" at bounding box center [665, 36] width 19 height 19
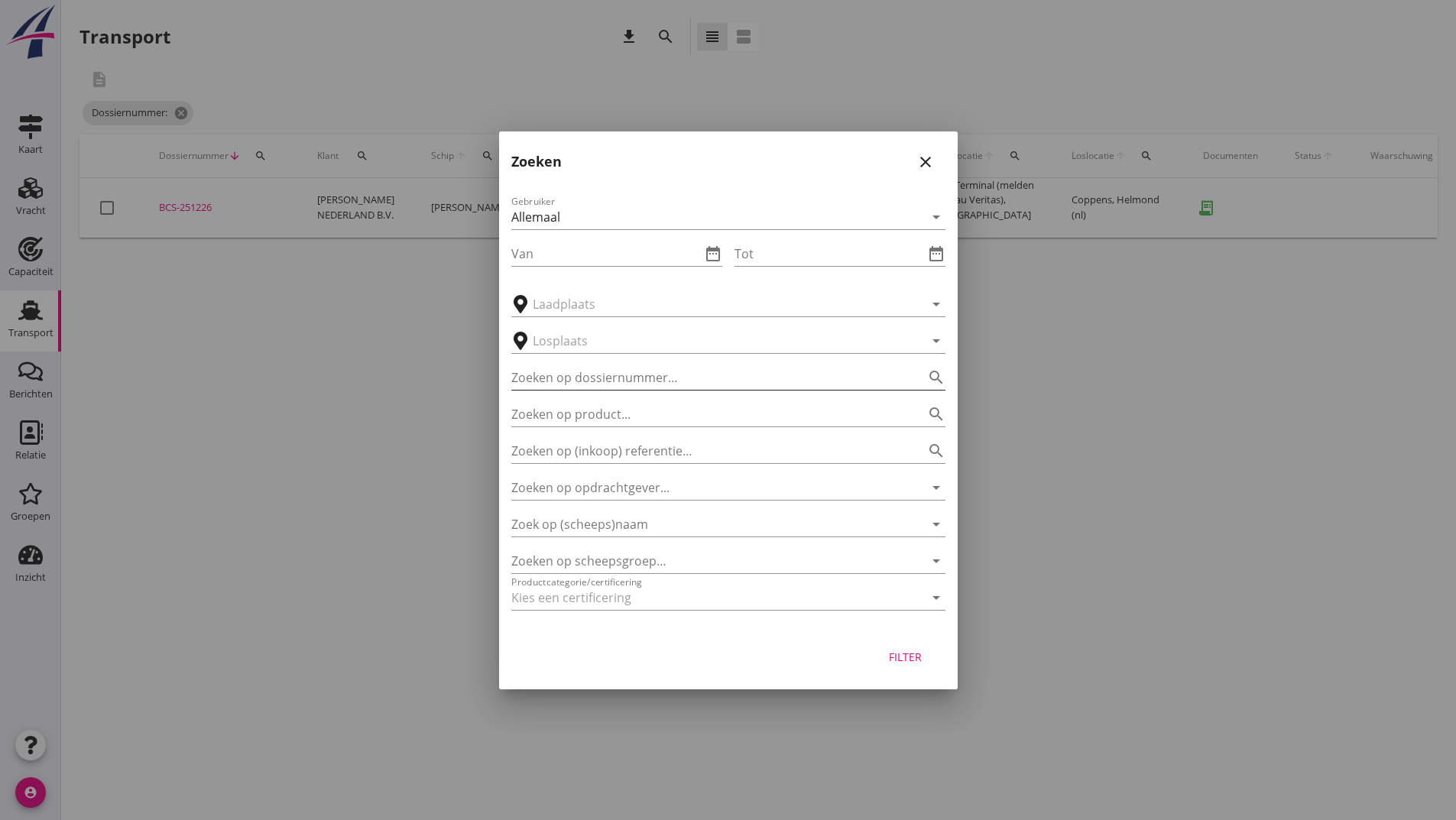
click at [608, 369] on input "Zoeken op dossiernummer..." at bounding box center [707, 378] width 391 height 25
type input "251243"
click at [910, 657] on div "Filter" at bounding box center [905, 657] width 43 height 16
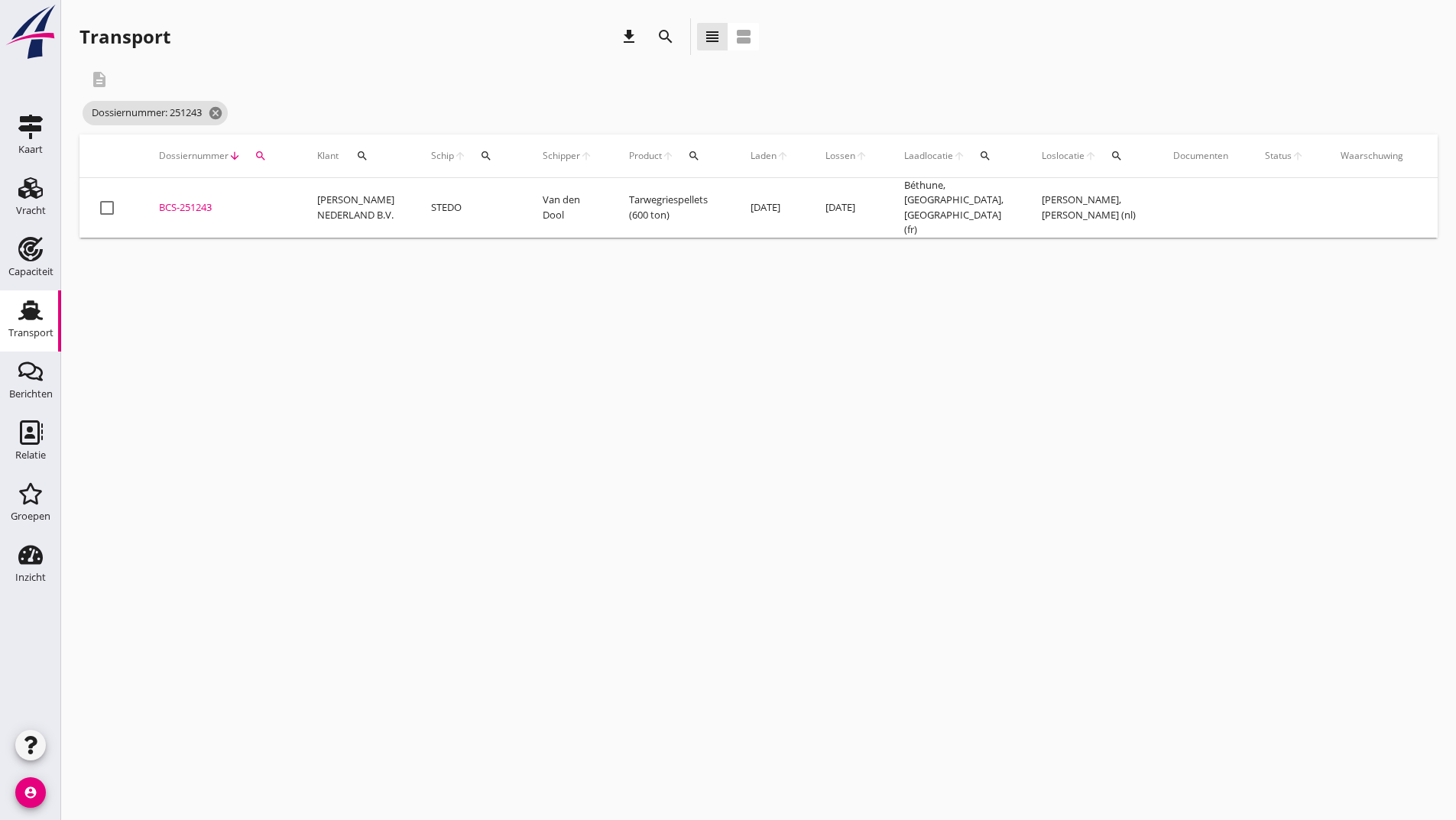
click at [202, 204] on div "BCS-251243" at bounding box center [220, 207] width 122 height 15
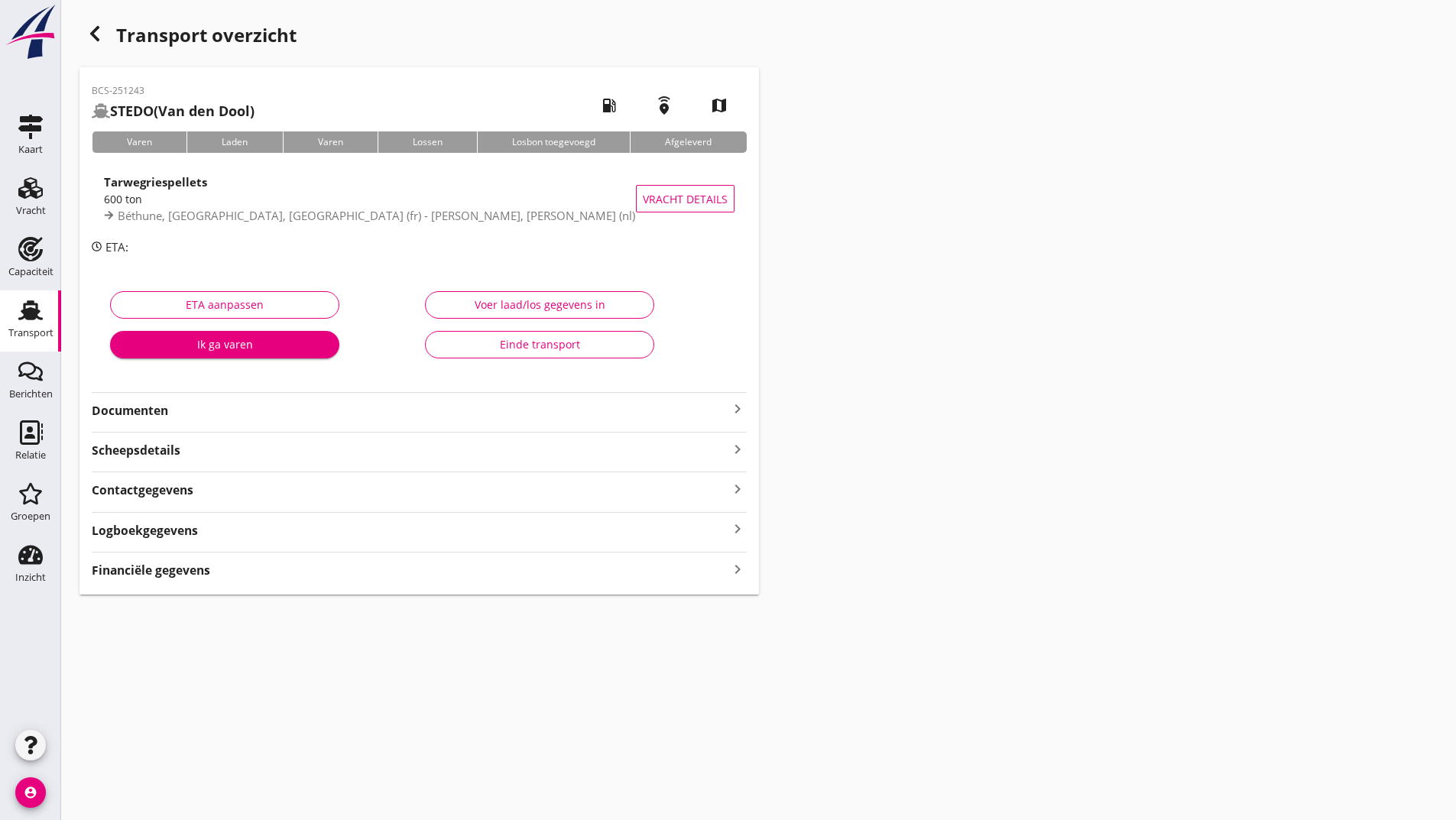
drag, startPoint x: 155, startPoint y: 411, endPoint x: 165, endPoint y: 422, distance: 14.9
click at [157, 413] on strong "Documenten" at bounding box center [410, 411] width 637 height 18
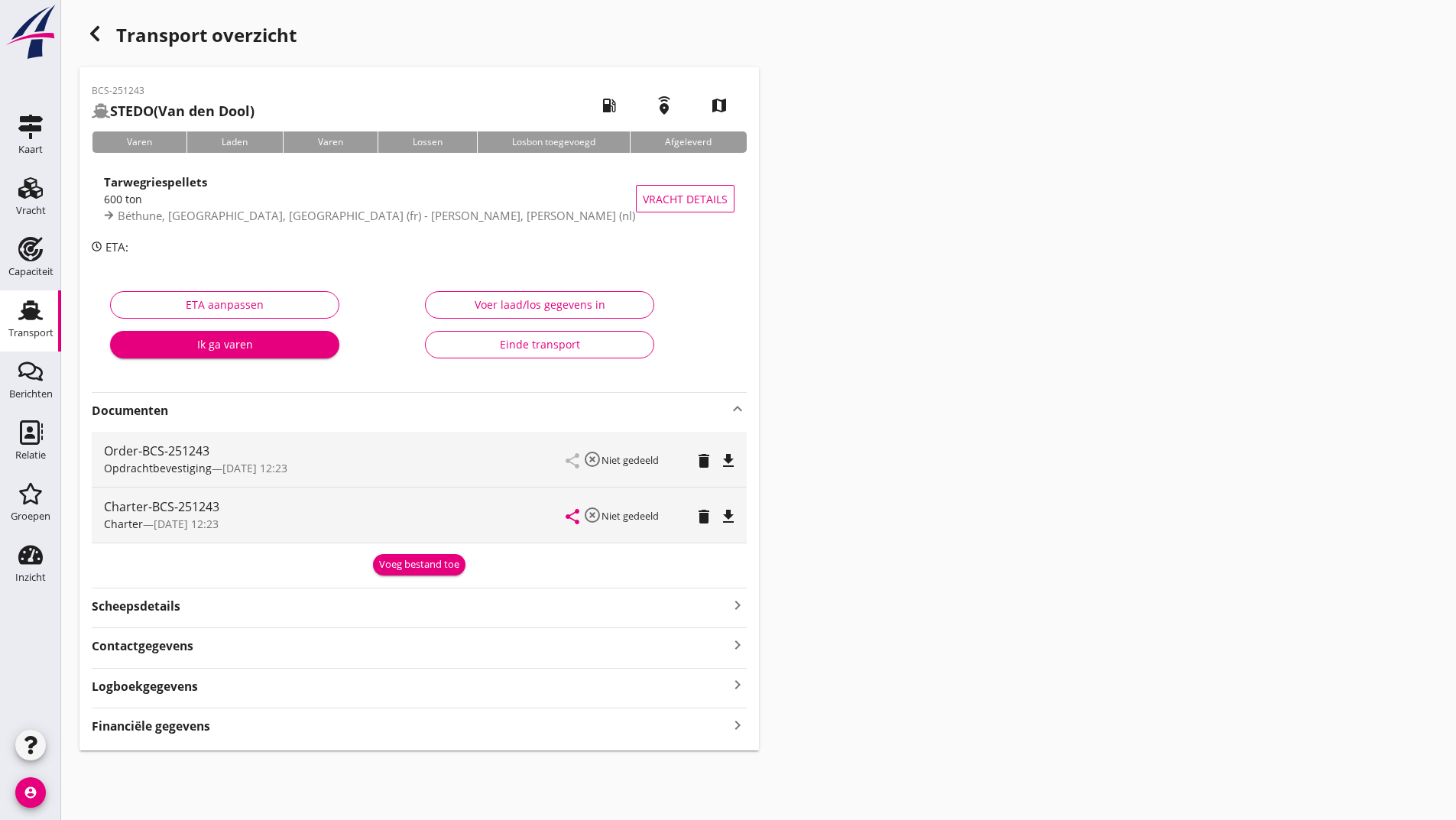
click at [388, 567] on div "Voeg bestand toe" at bounding box center [419, 564] width 80 height 15
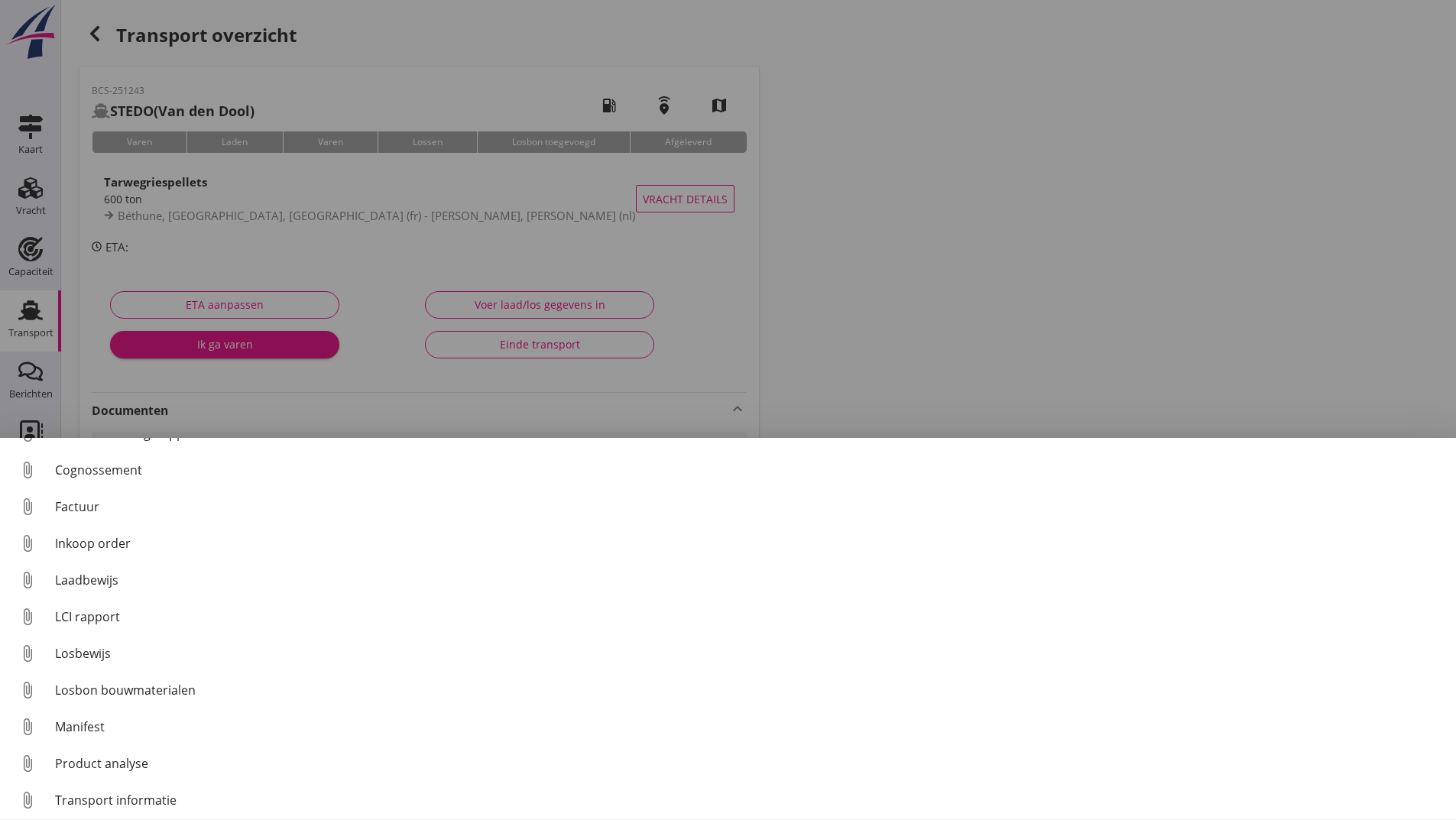
scroll to position [107, 0]
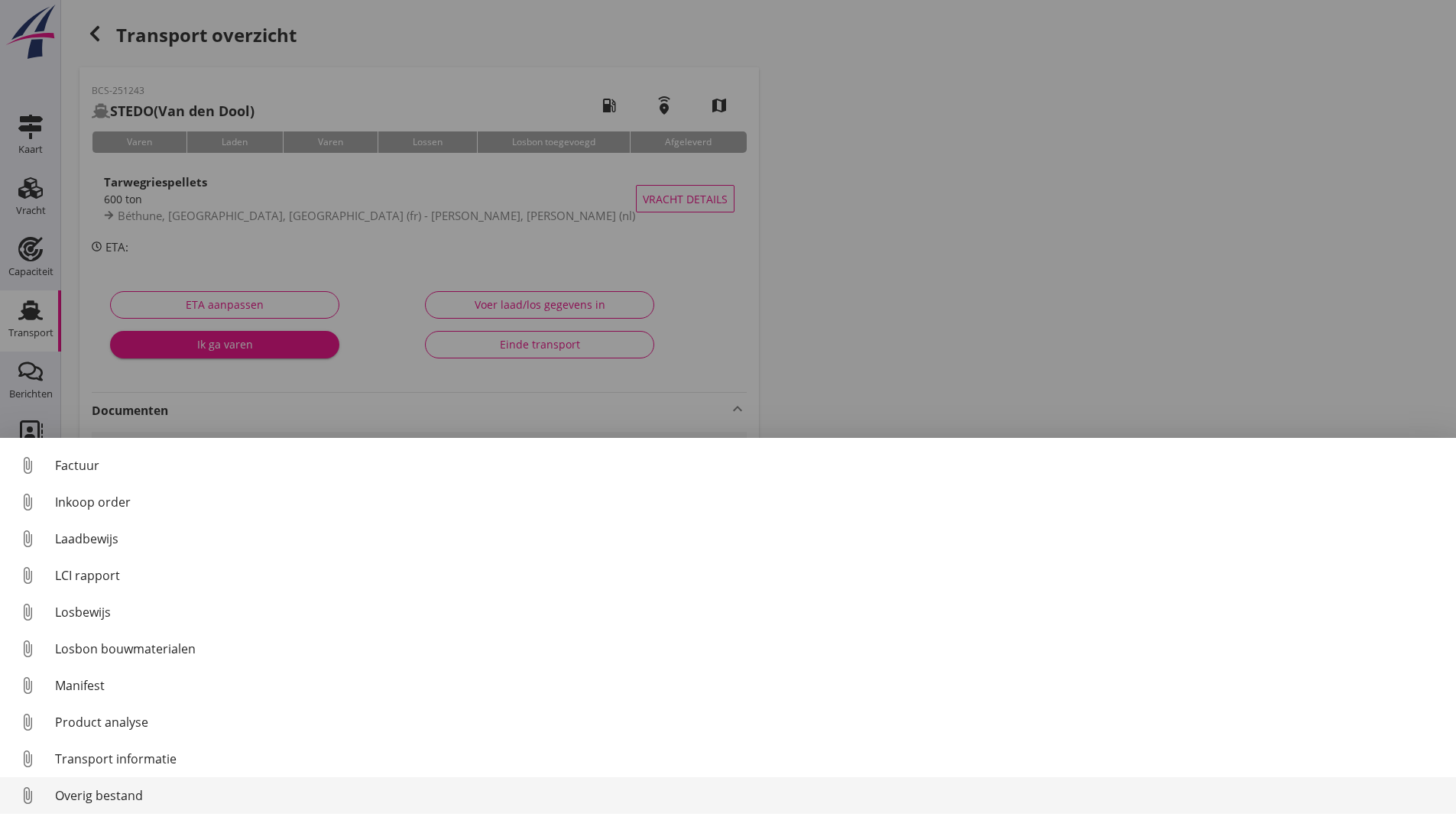
click at [146, 798] on div "Overig bestand" at bounding box center [750, 795] width 1389 height 19
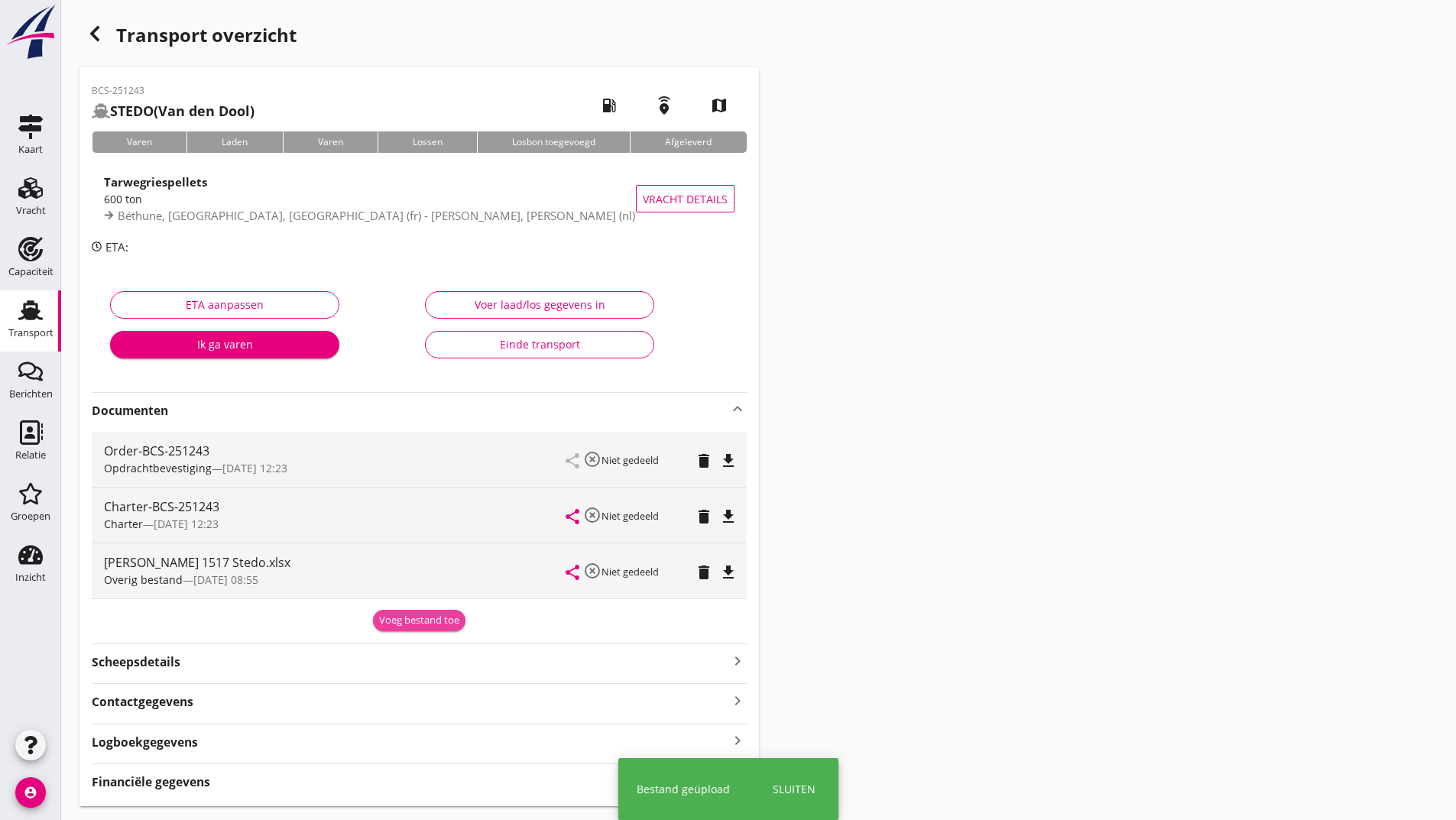
click at [398, 621] on div "Voeg bestand toe" at bounding box center [419, 620] width 80 height 15
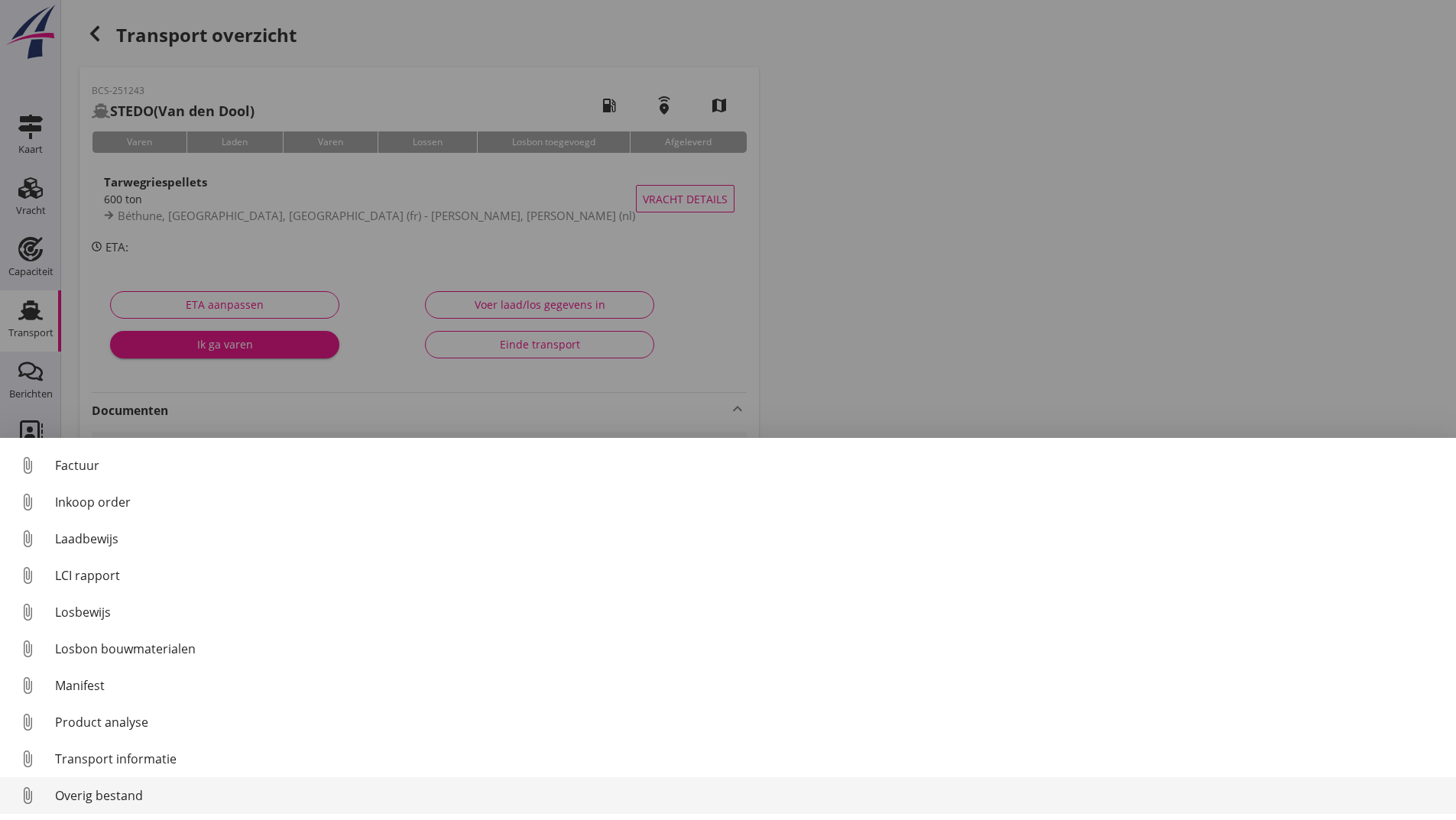
click at [108, 800] on div "Overig bestand" at bounding box center [750, 795] width 1389 height 19
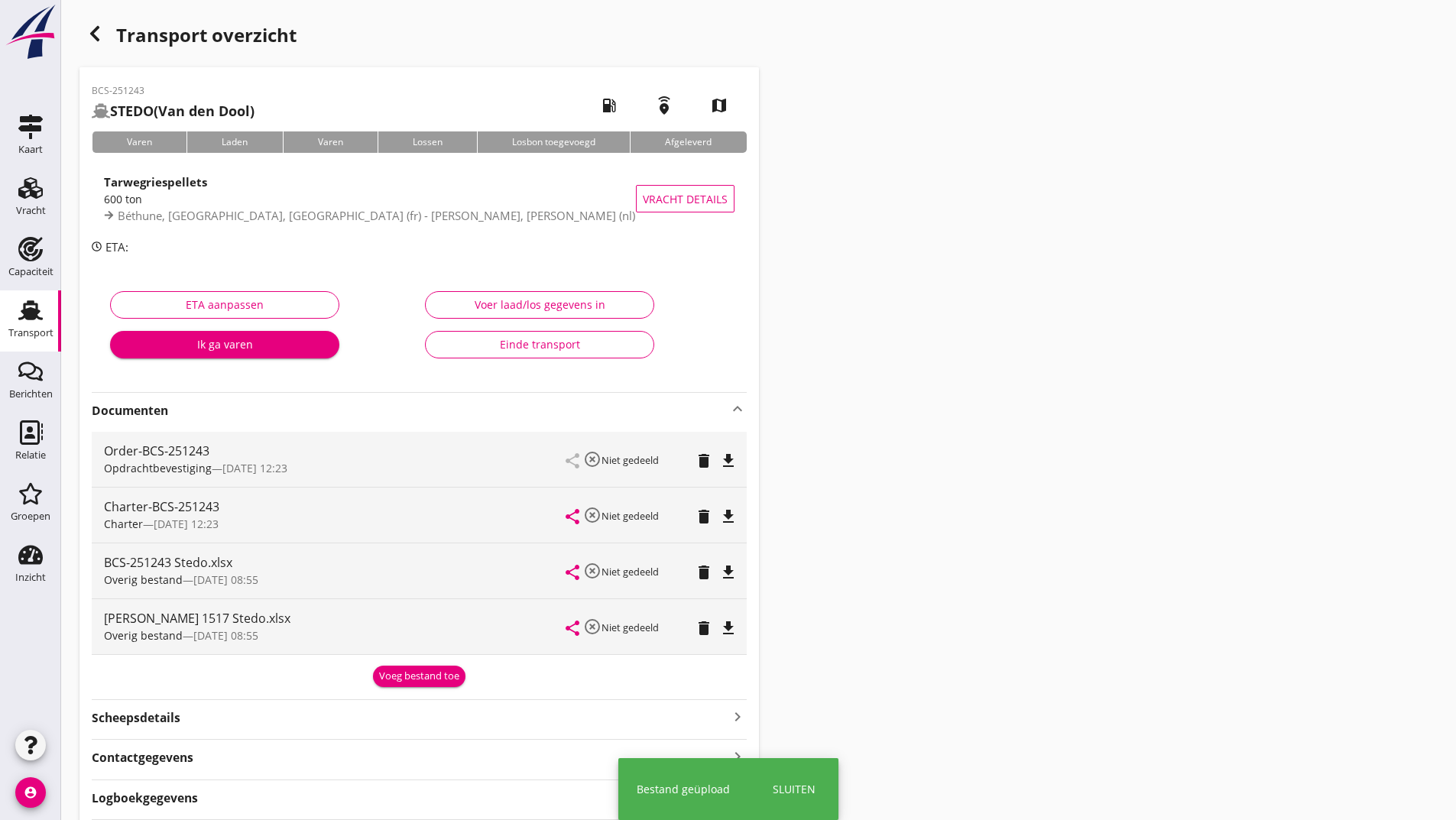
click at [428, 678] on div "Voeg bestand toe" at bounding box center [419, 676] width 80 height 15
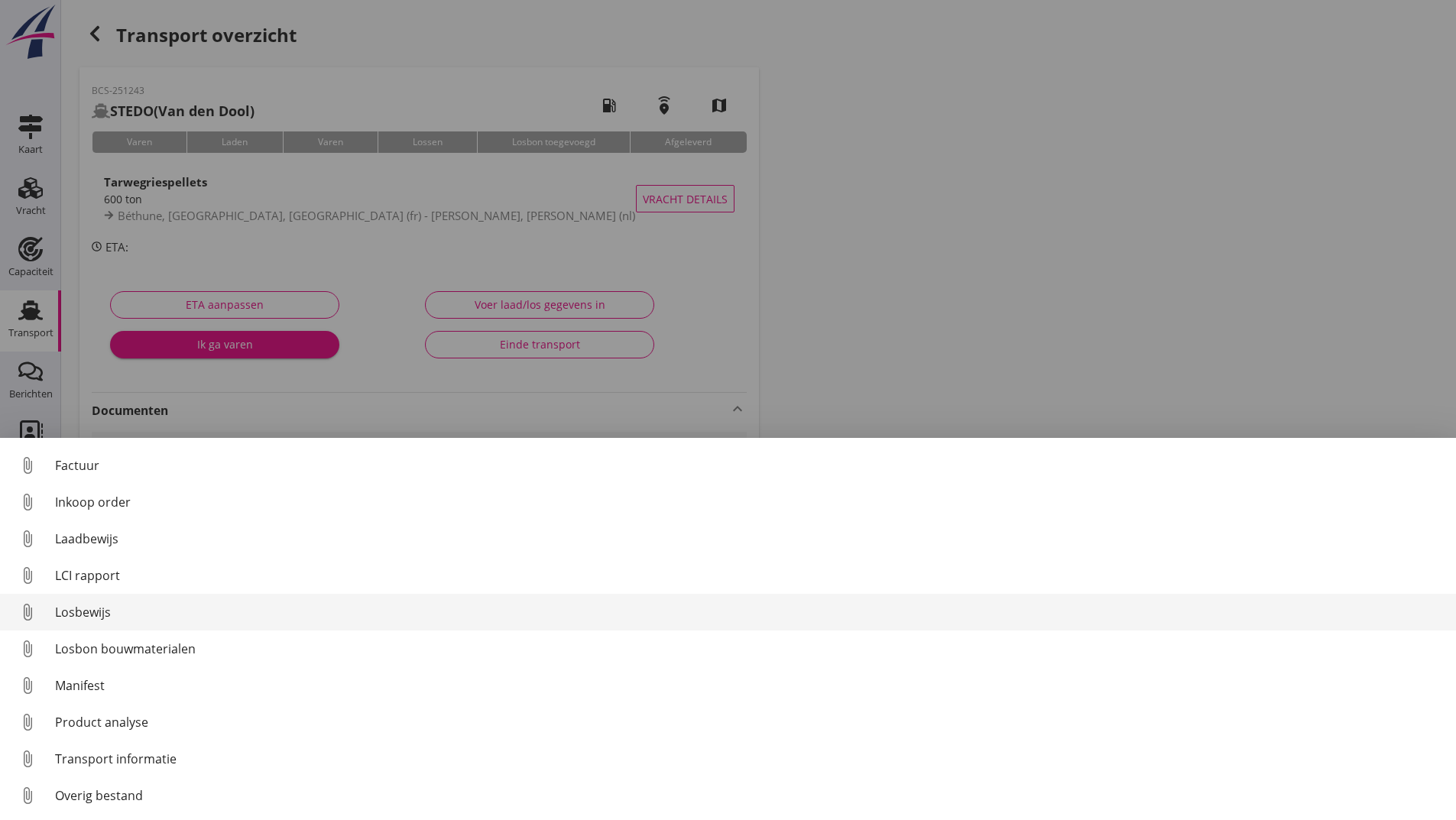
click at [100, 615] on div "Losbewijs" at bounding box center [750, 612] width 1389 height 19
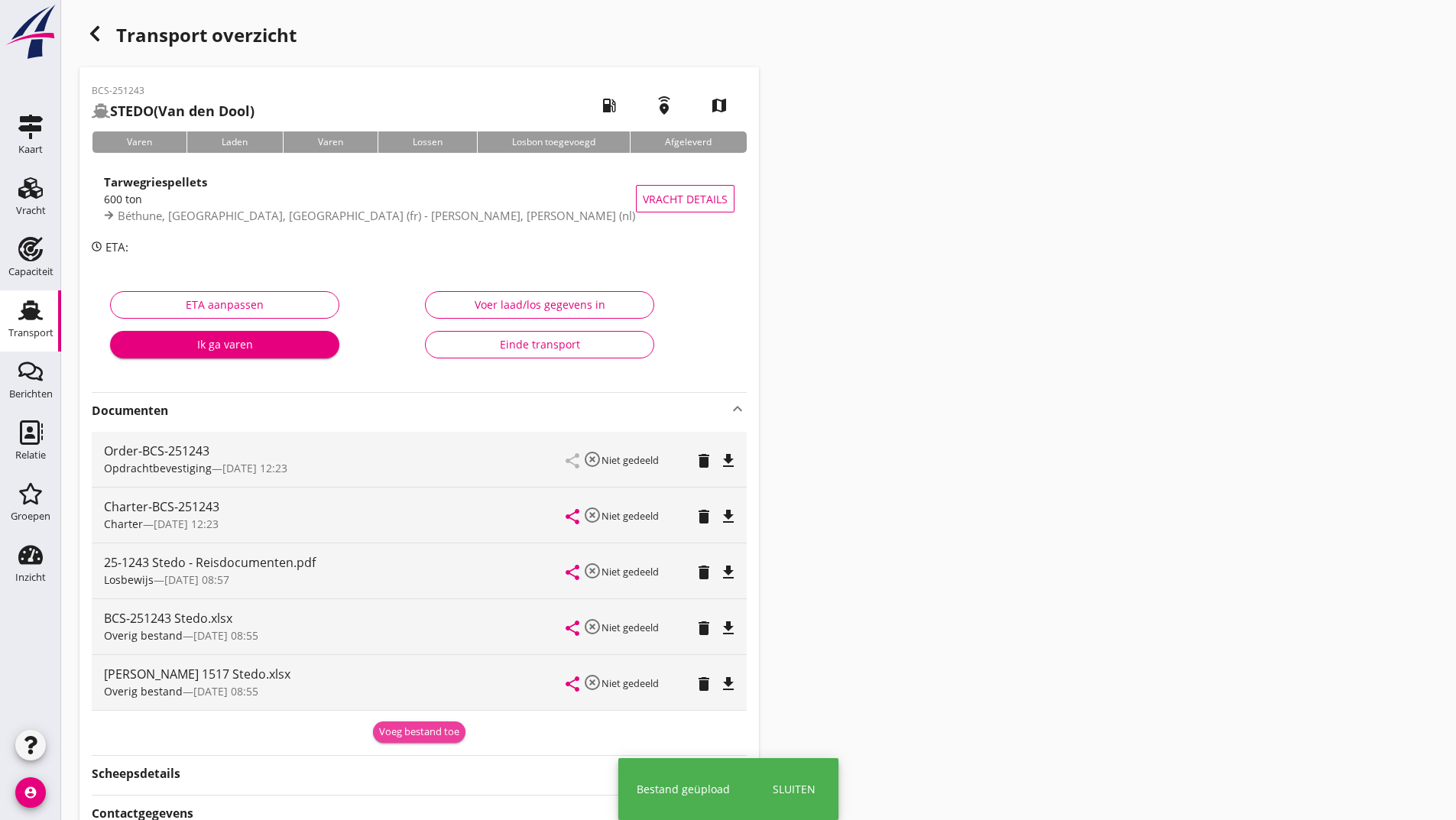
click at [395, 729] on div "Voeg bestand toe" at bounding box center [419, 732] width 80 height 15
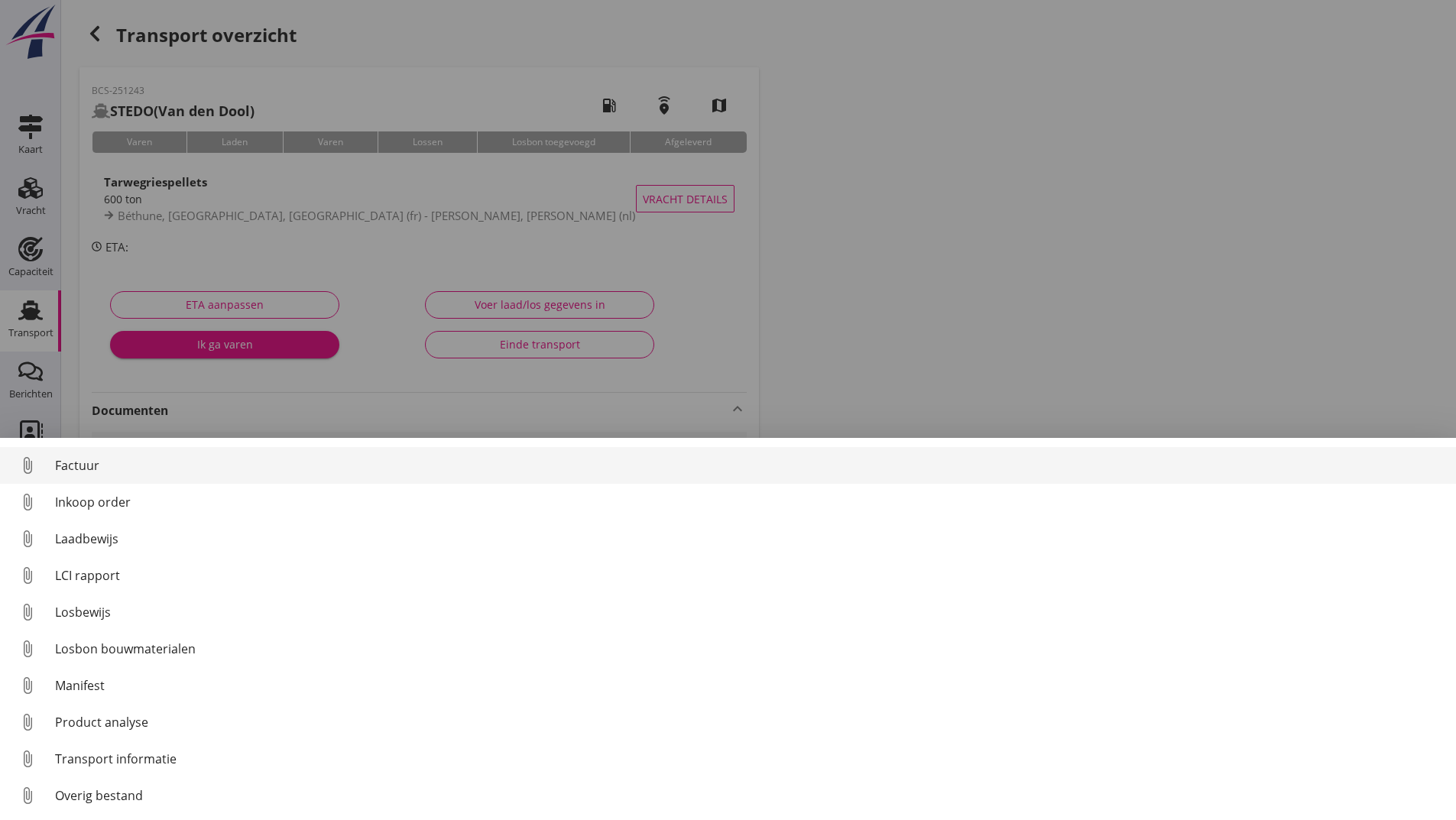
click at [101, 468] on div "Factuur" at bounding box center [750, 465] width 1389 height 19
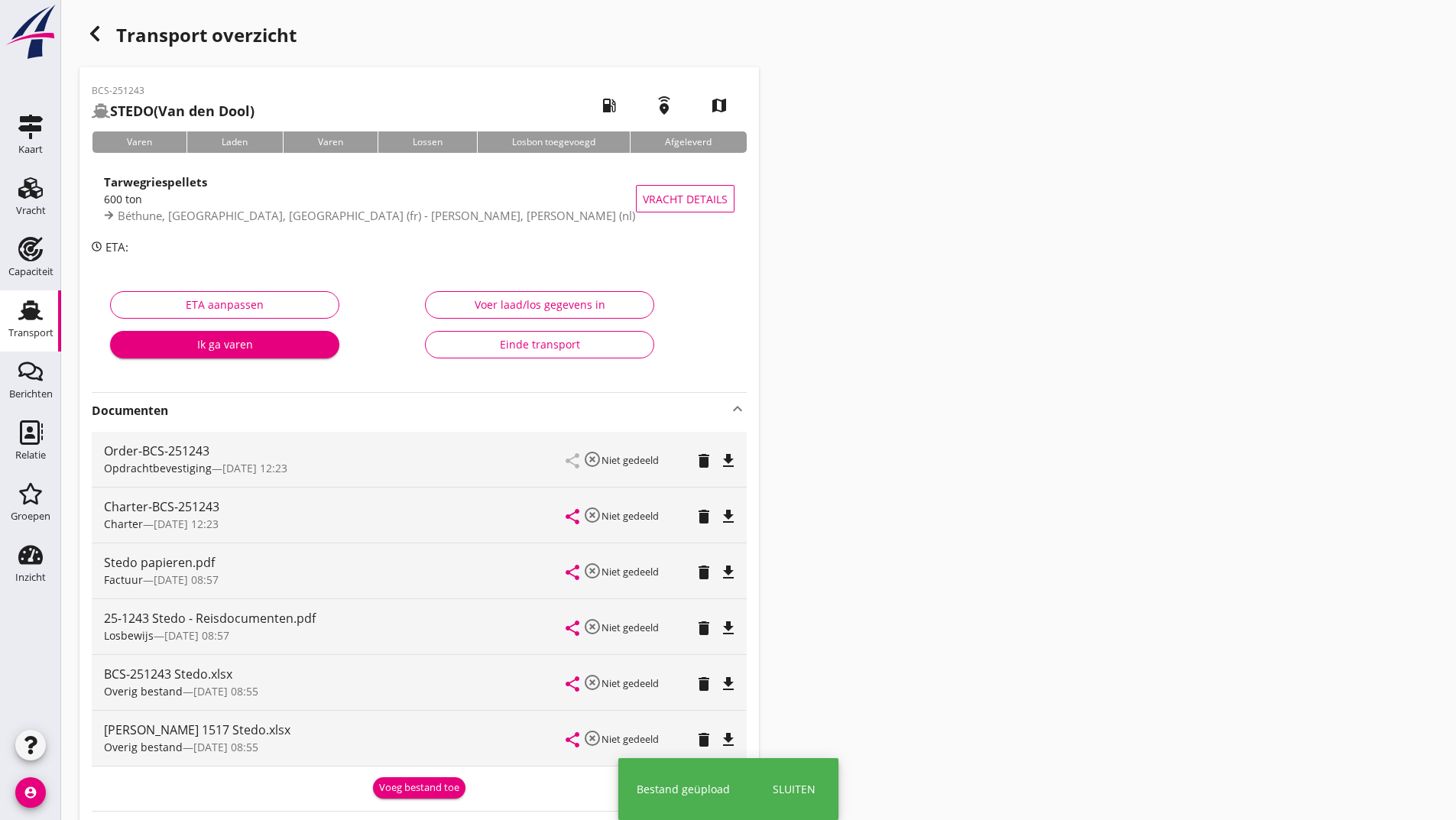
click at [93, 29] on icon "button" at bounding box center [94, 34] width 19 height 19
